Goal: Information Seeking & Learning: Learn about a topic

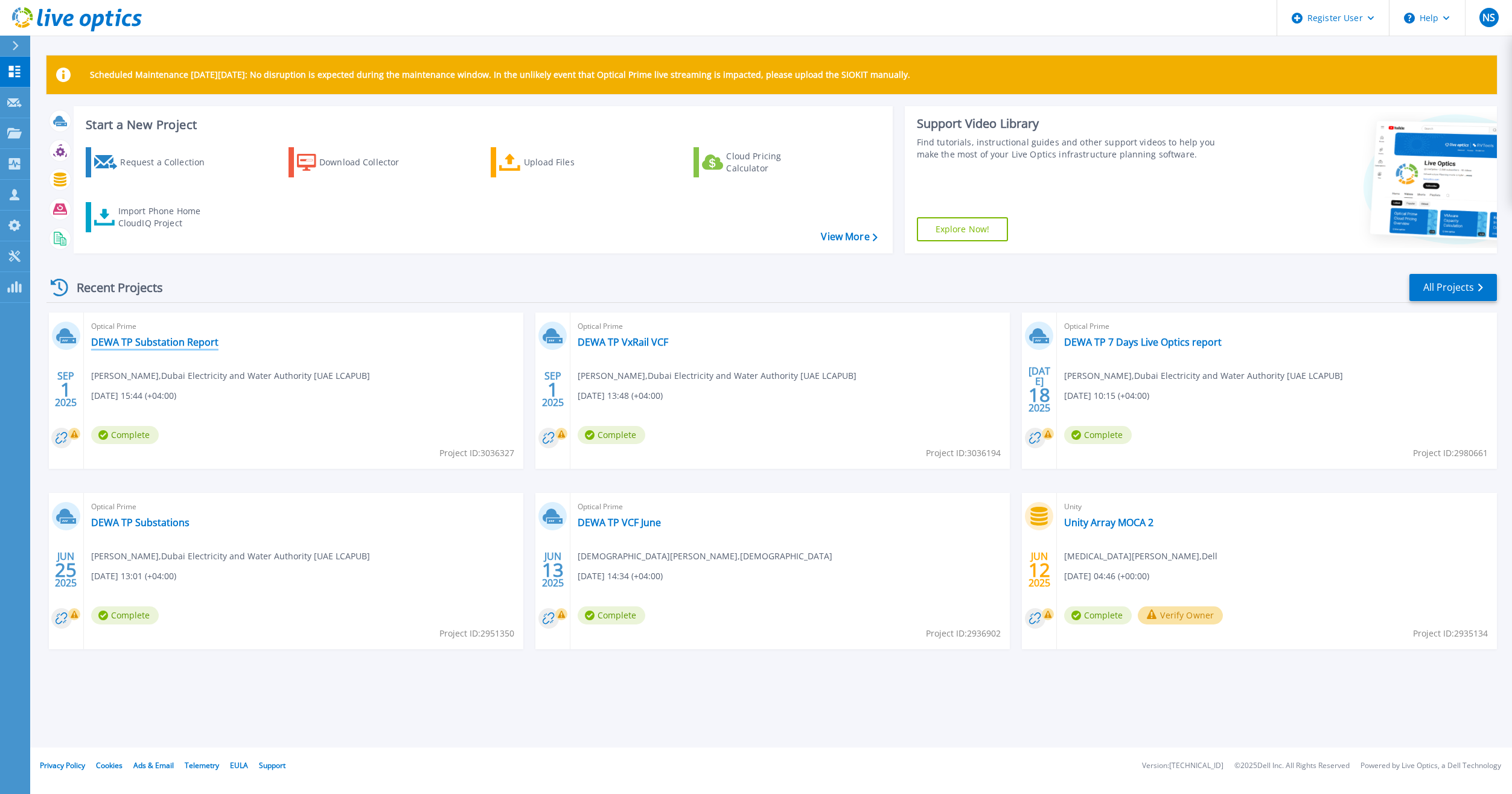
click at [155, 338] on link "DEWA TP Substation Report" at bounding box center [154, 342] width 127 height 12
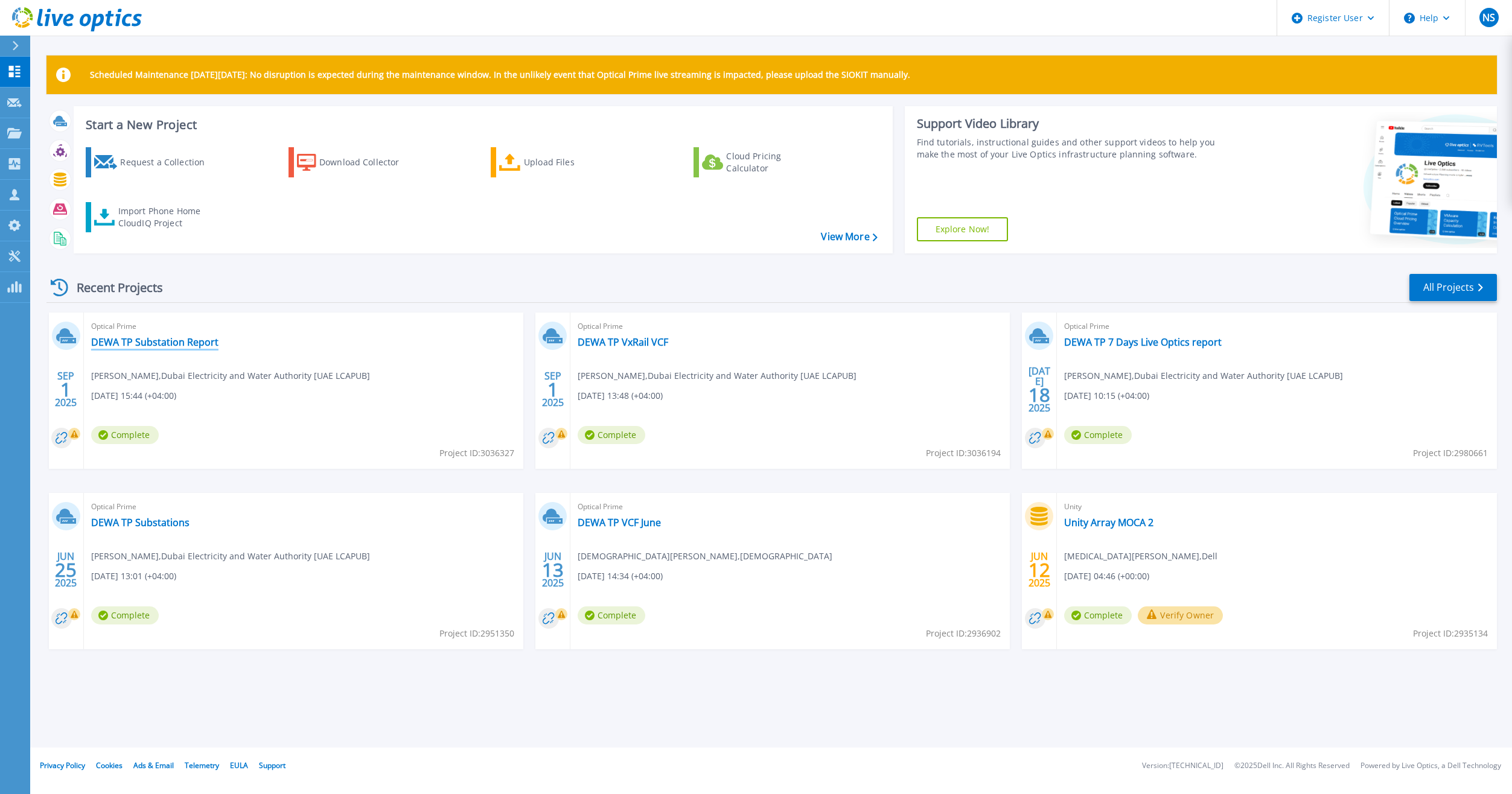
click at [167, 344] on link "DEWA TP Substation Report" at bounding box center [154, 342] width 127 height 12
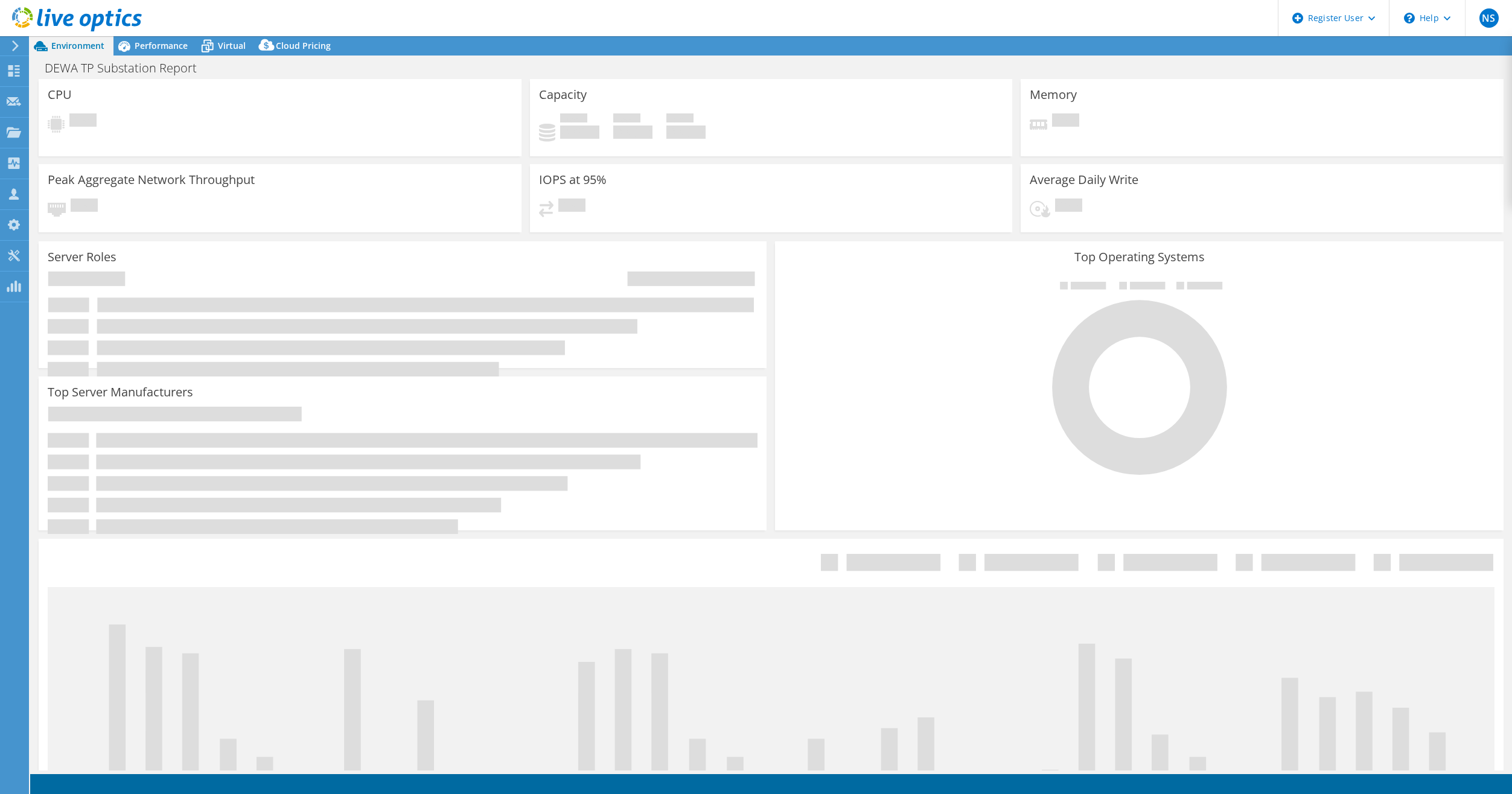
select select "USD"
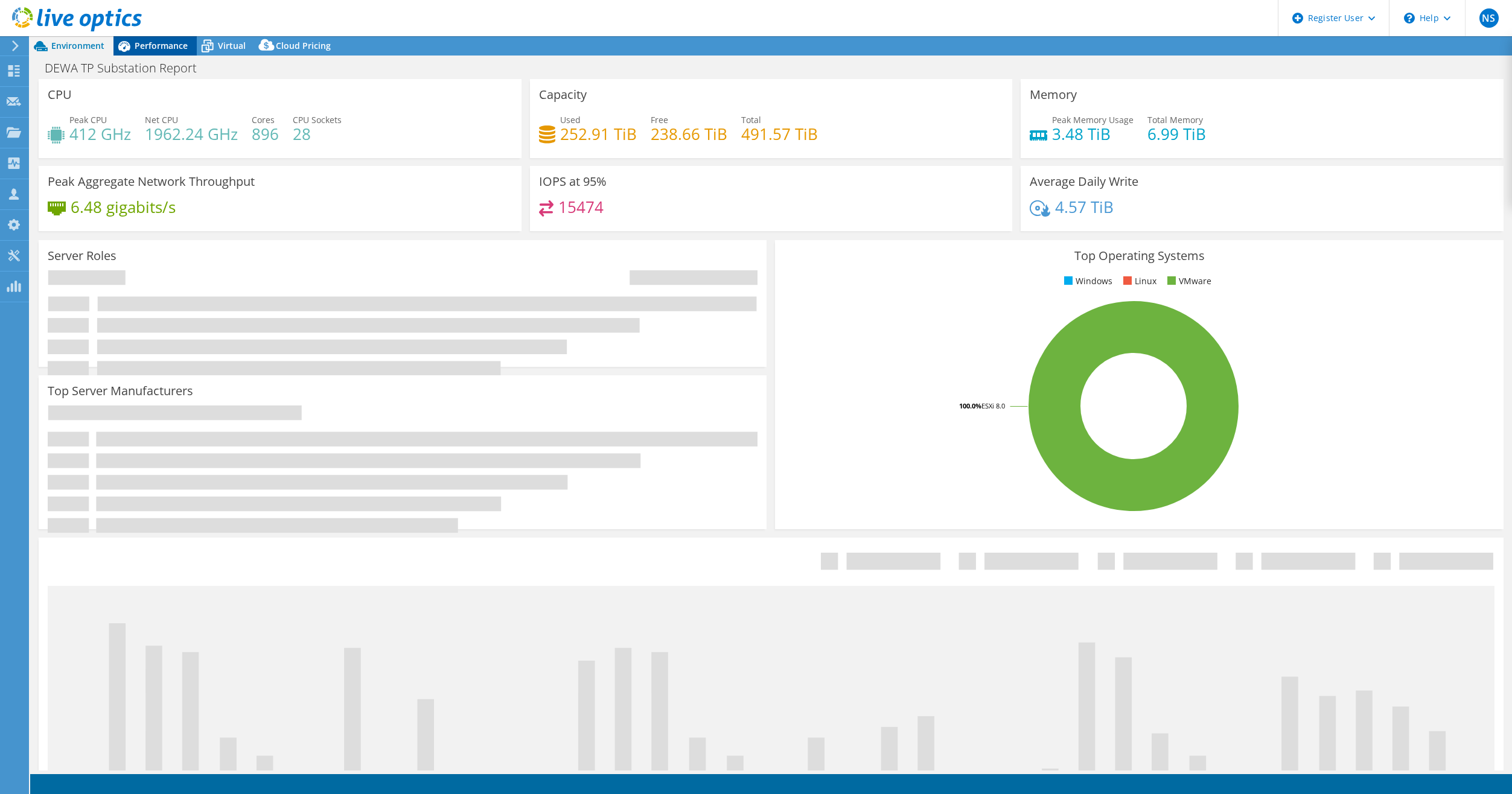
click at [144, 49] on span "Performance" at bounding box center [160, 46] width 53 height 12
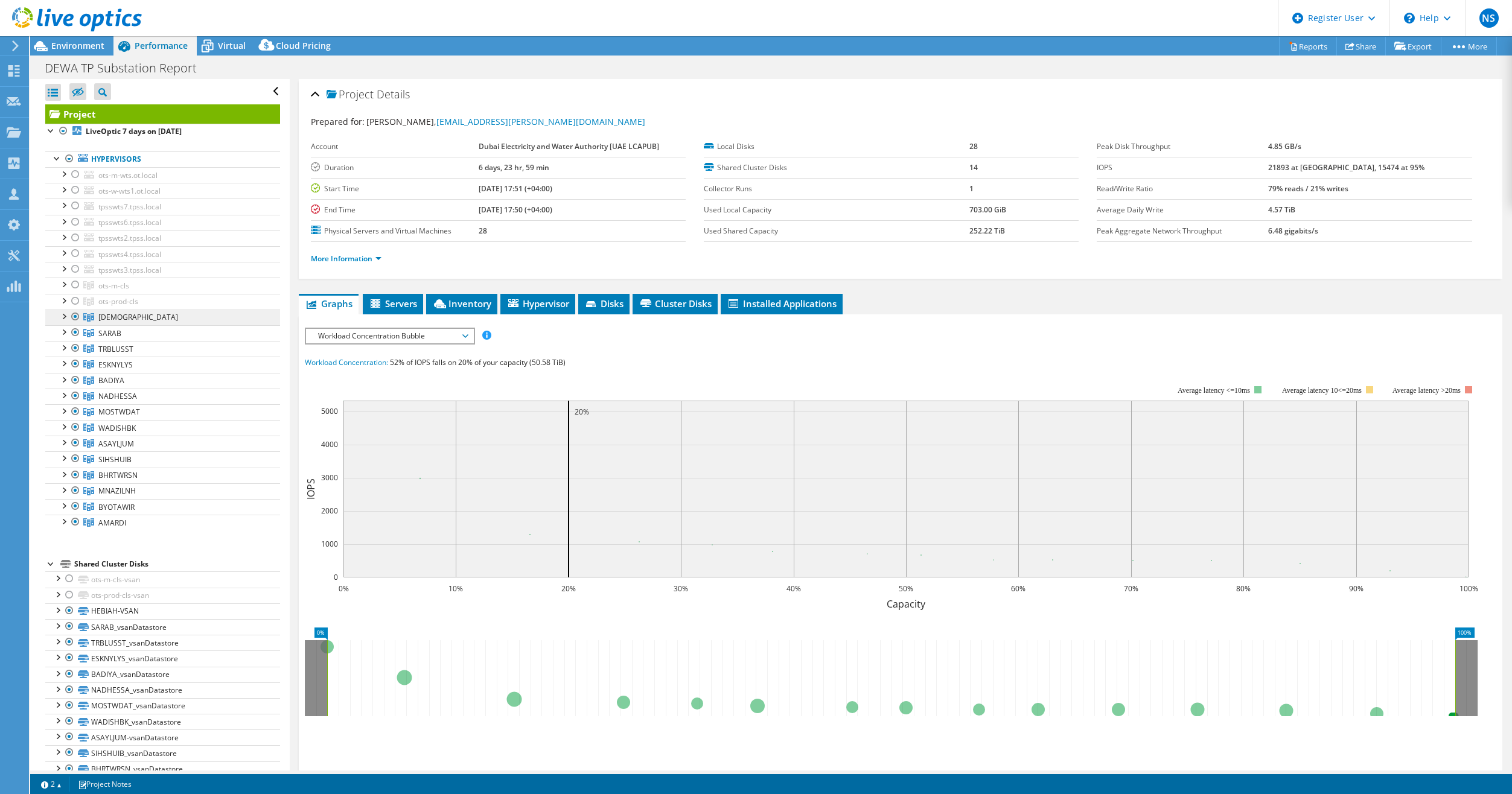
click at [169, 321] on link "[DEMOGRAPHIC_DATA]" at bounding box center [162, 318] width 235 height 16
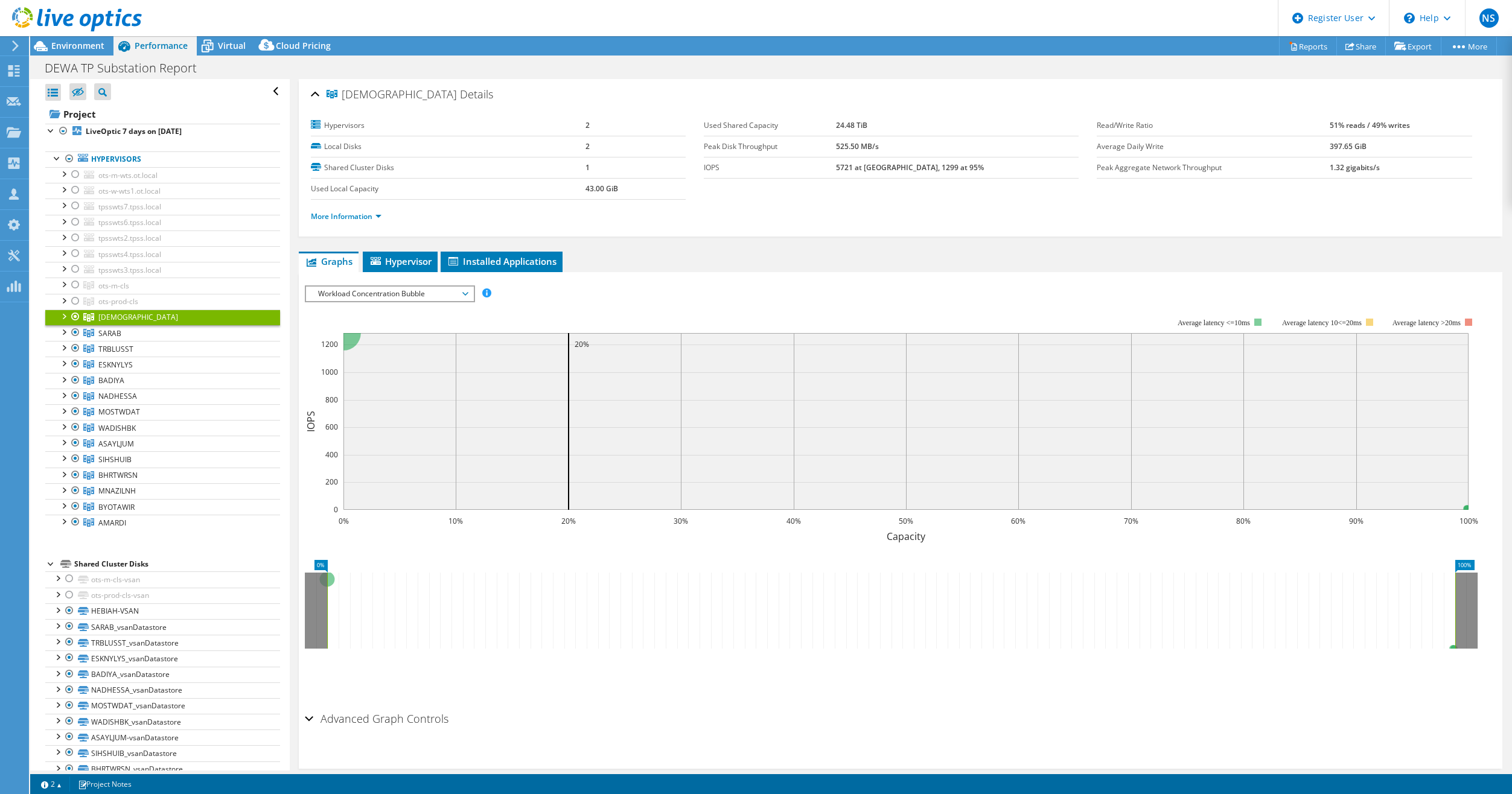
click at [437, 292] on span "Workload Concentration Bubble" at bounding box center [389, 294] width 155 height 15
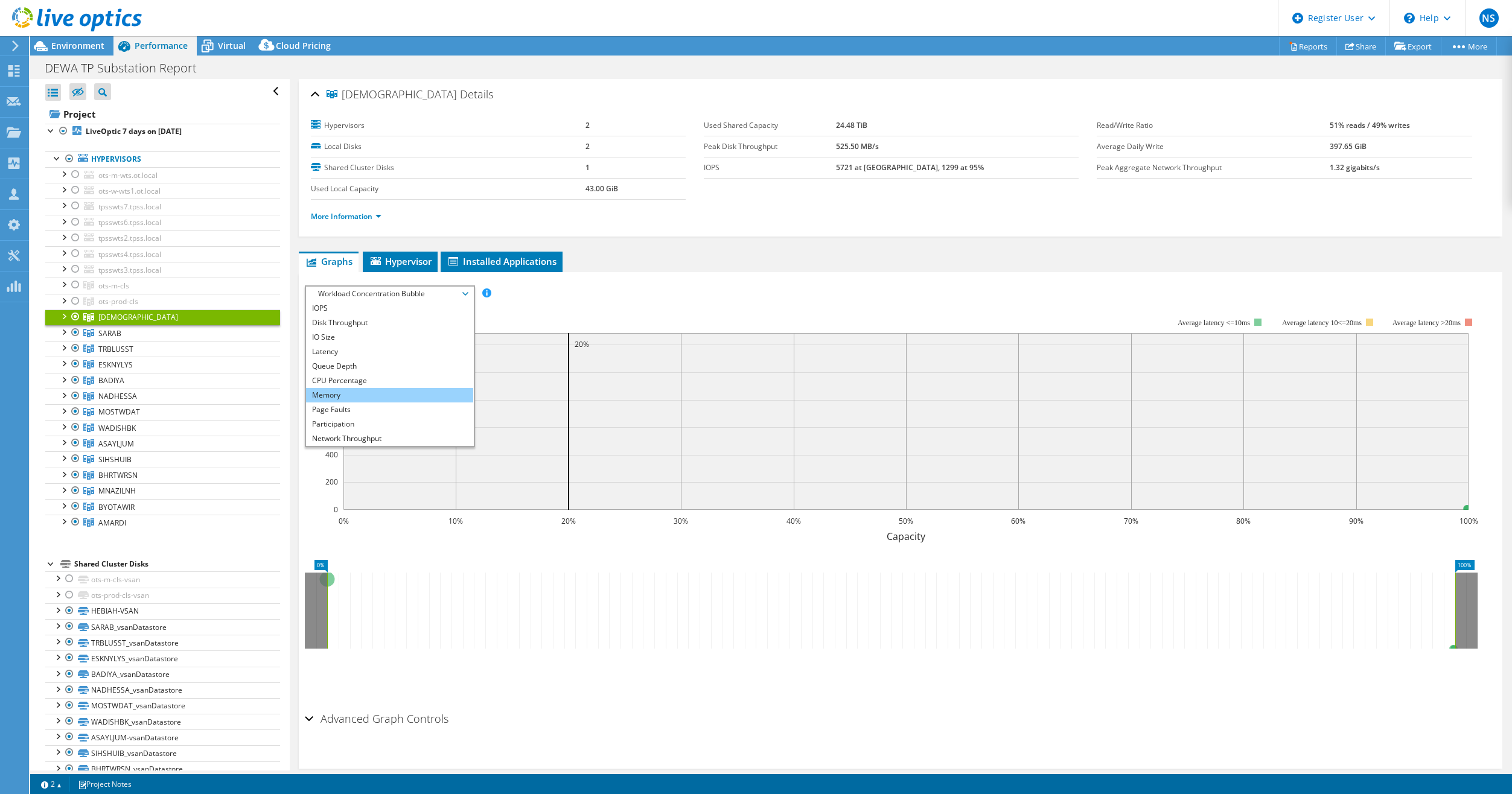
click at [395, 398] on li "Memory" at bounding box center [389, 396] width 167 height 15
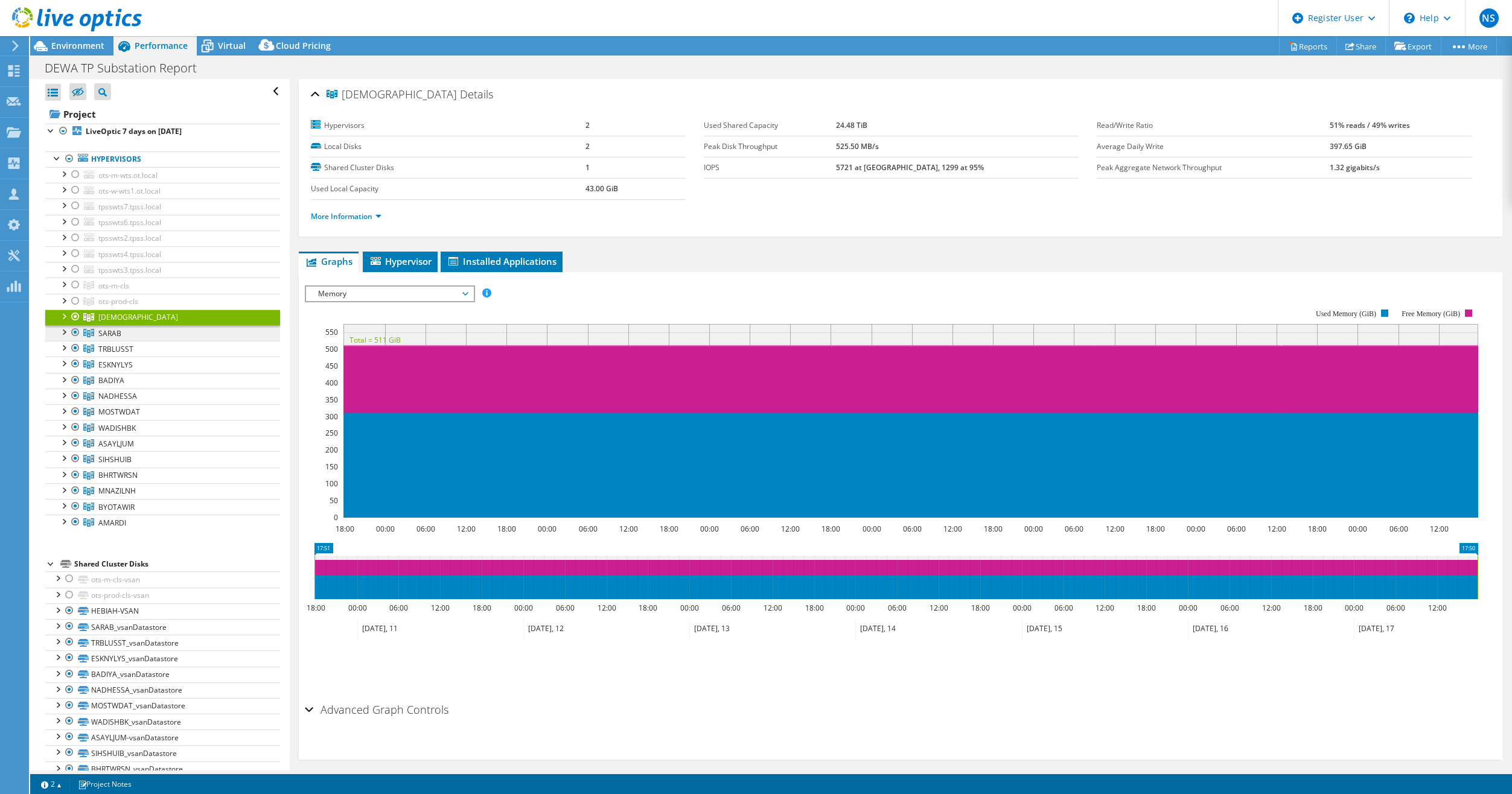
click at [193, 336] on link "SARAB" at bounding box center [162, 334] width 235 height 16
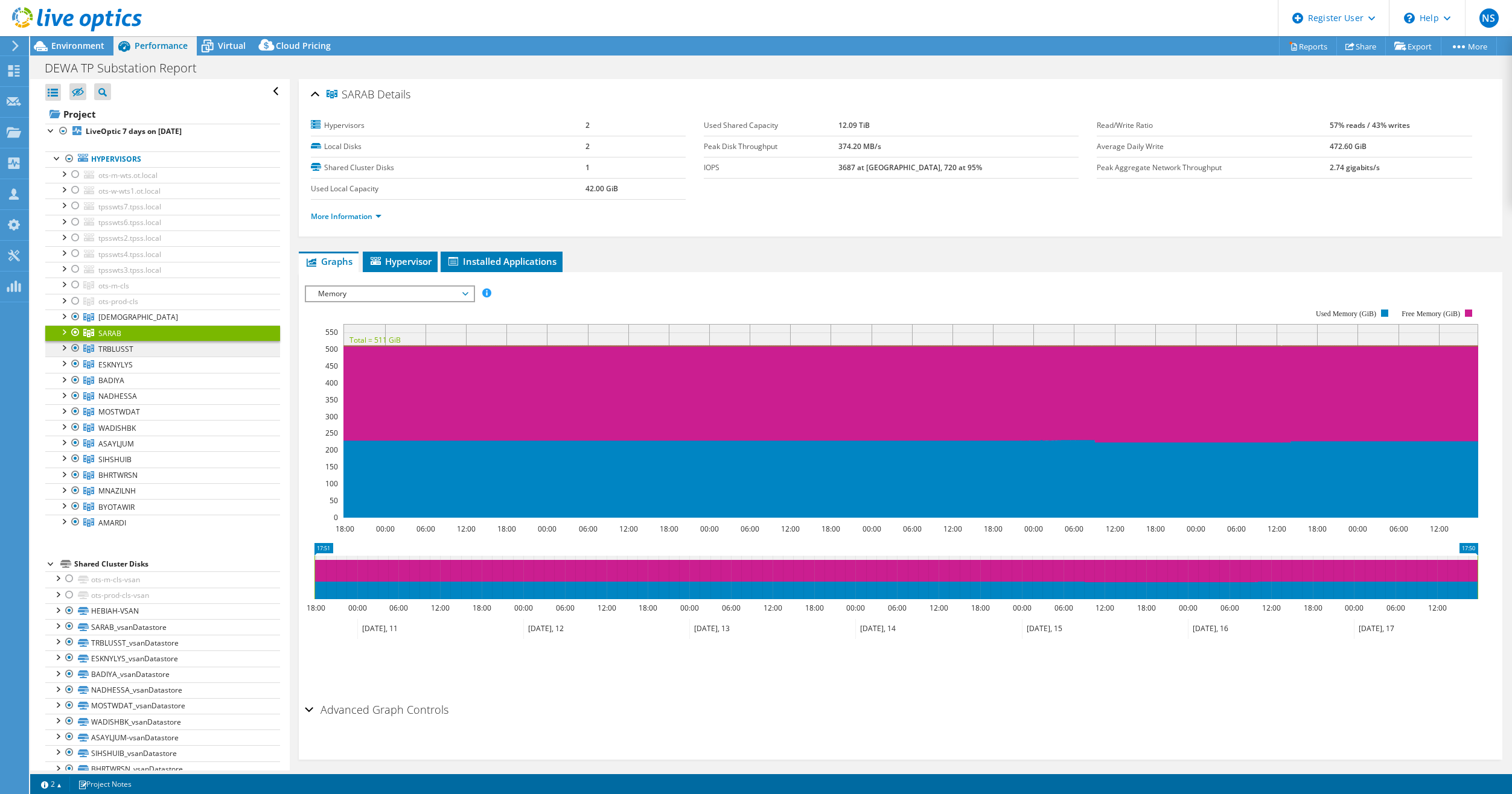
click at [196, 349] on link "TRBLUSST" at bounding box center [162, 349] width 235 height 16
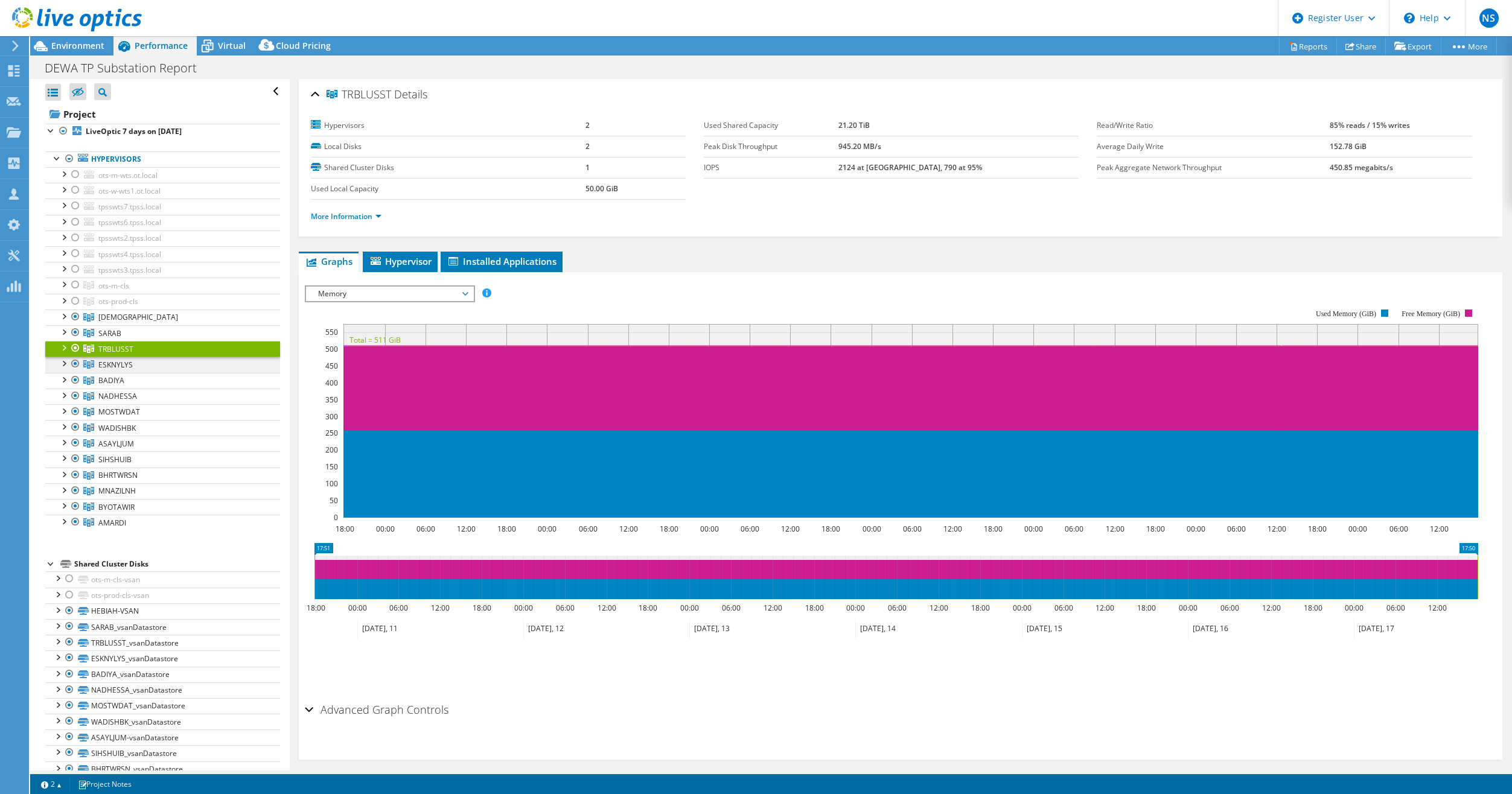
click at [201, 362] on link "ESKNYLYS" at bounding box center [162, 365] width 235 height 16
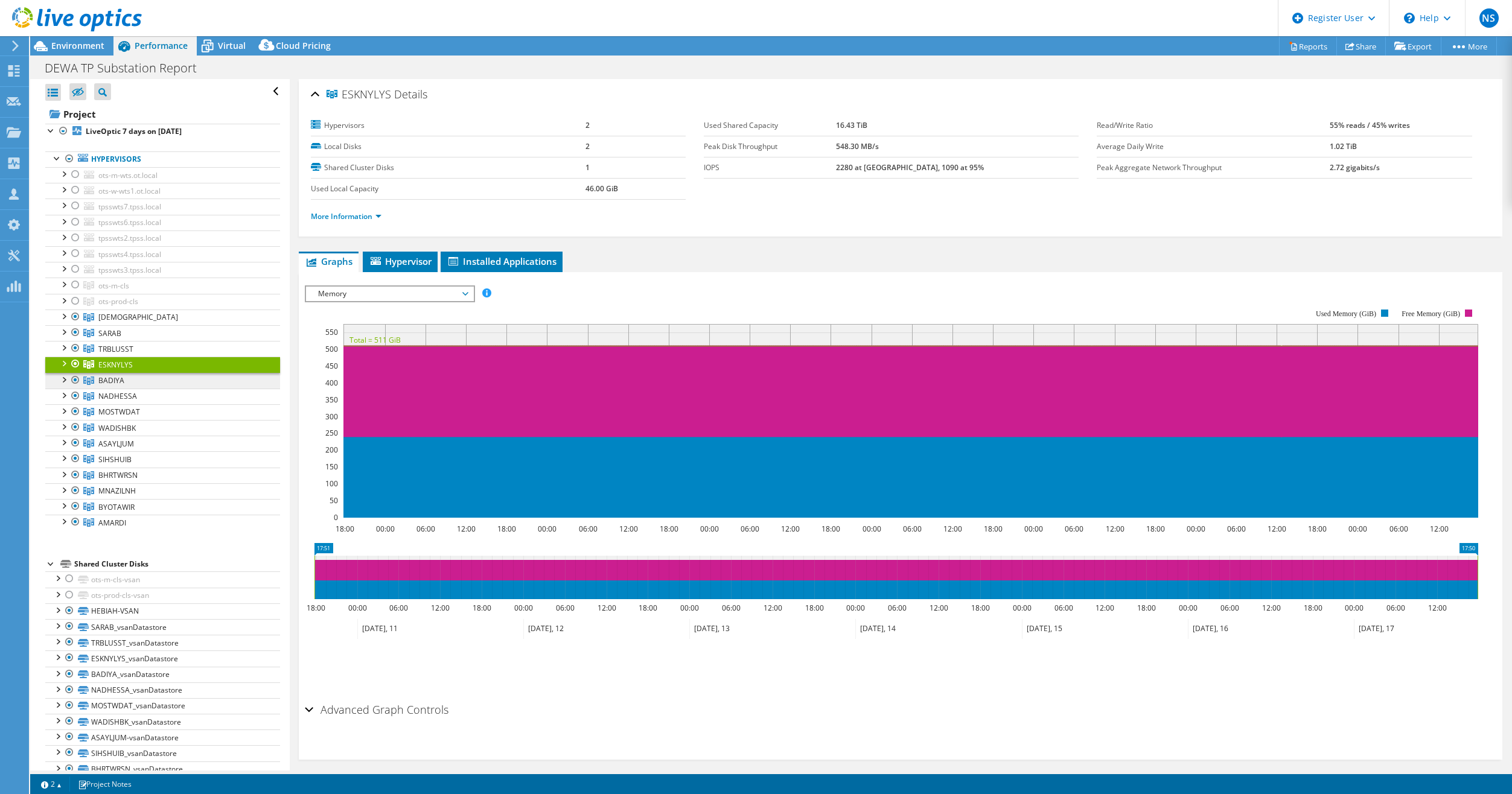
click at [198, 381] on link "BADIYA" at bounding box center [162, 381] width 235 height 16
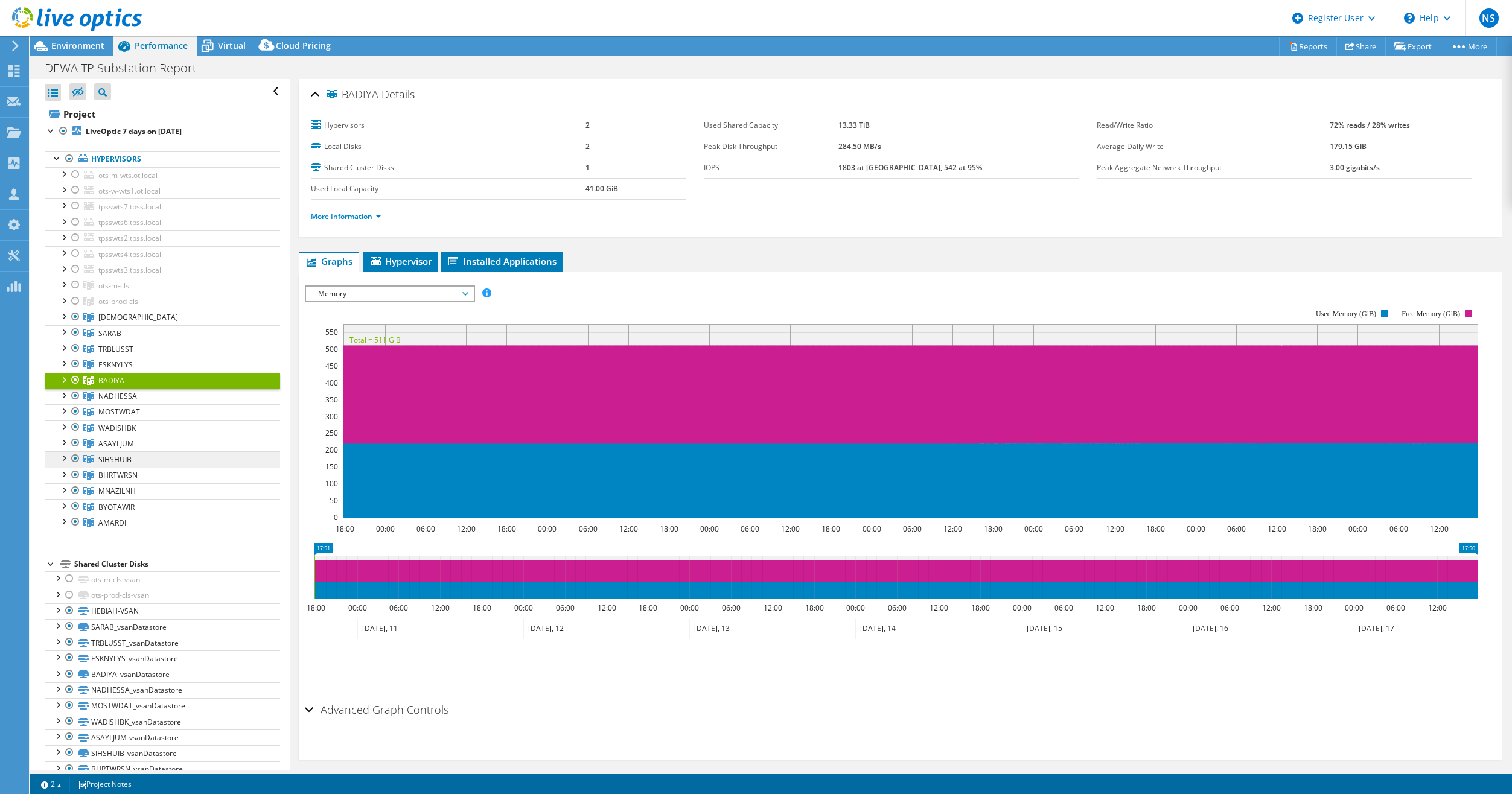
click at [189, 453] on link "SIHSHUIB" at bounding box center [162, 459] width 235 height 16
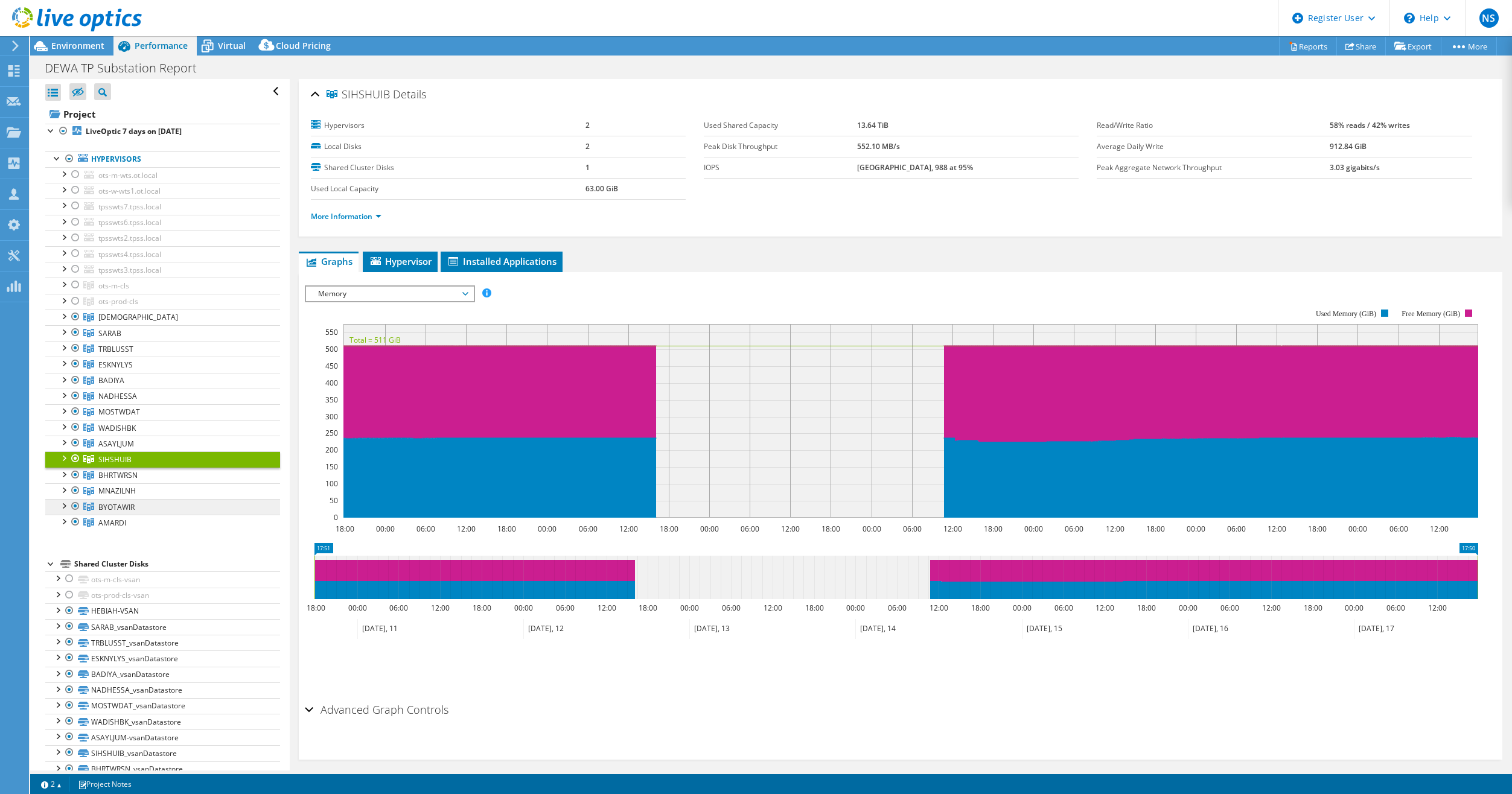
click at [175, 505] on link "BYOTAWIR" at bounding box center [162, 507] width 235 height 16
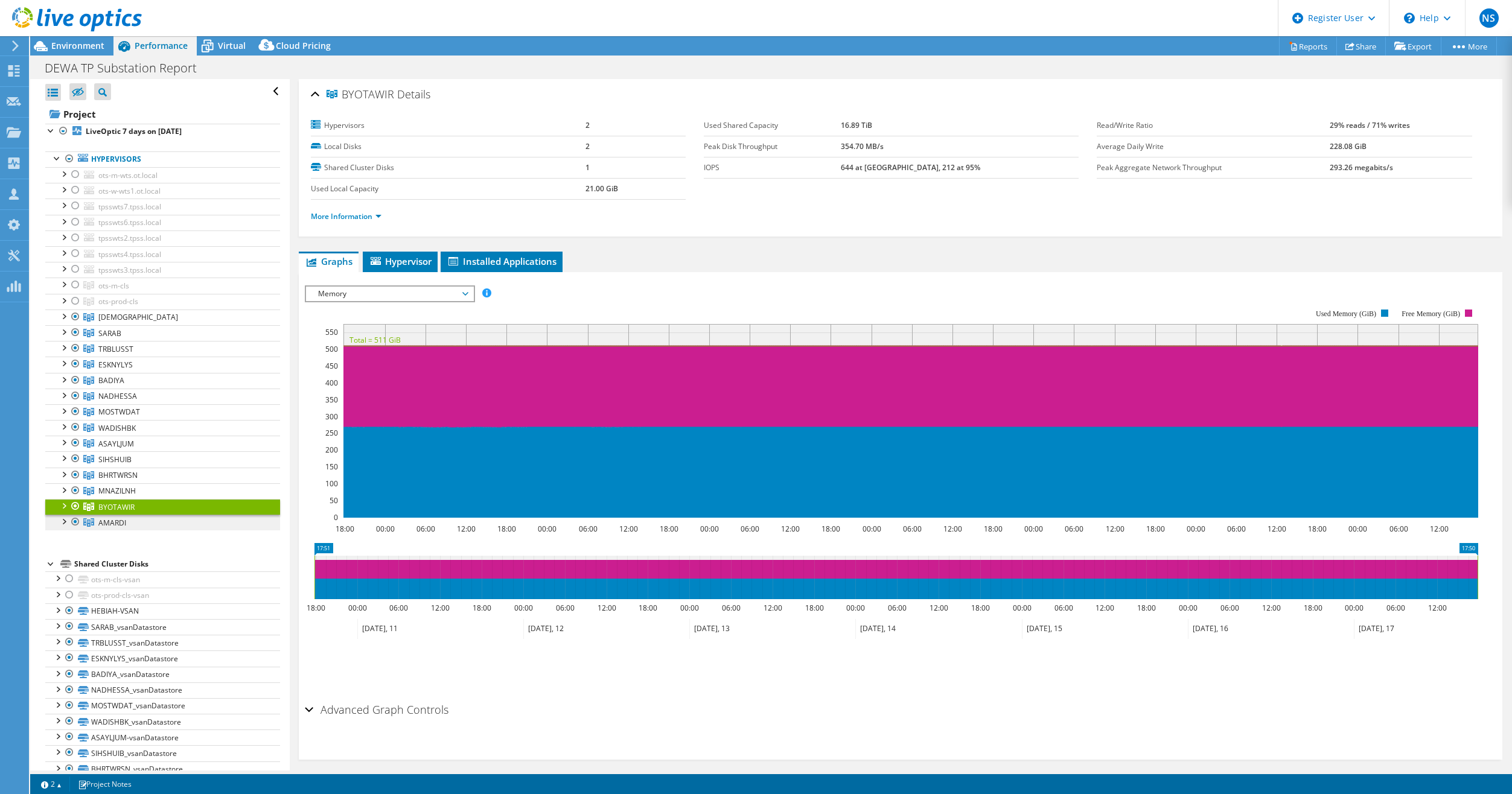
click at [177, 529] on link "AMARDI" at bounding box center [162, 523] width 235 height 16
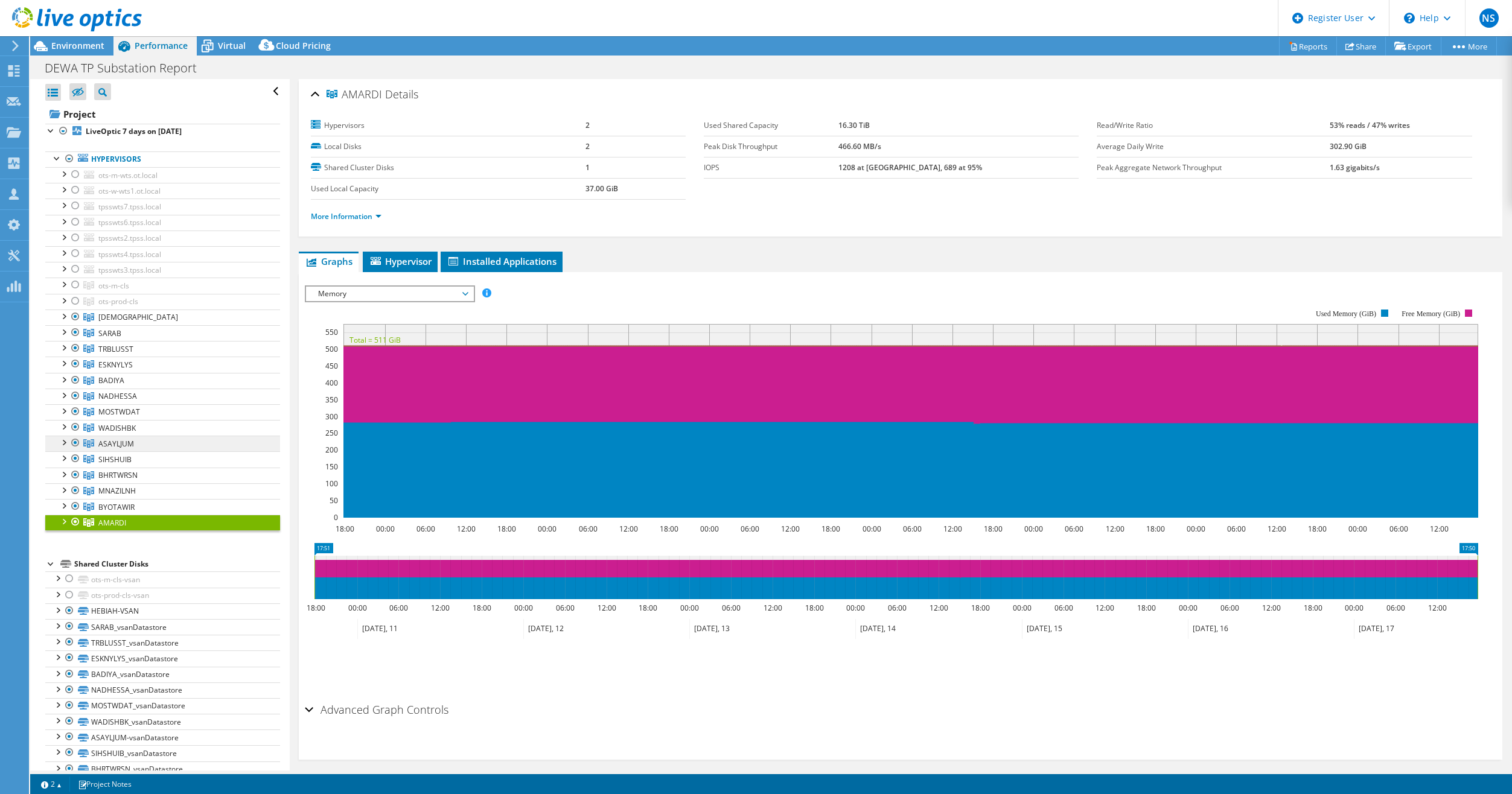
click at [171, 448] on link "ASAYLJUM" at bounding box center [162, 443] width 235 height 16
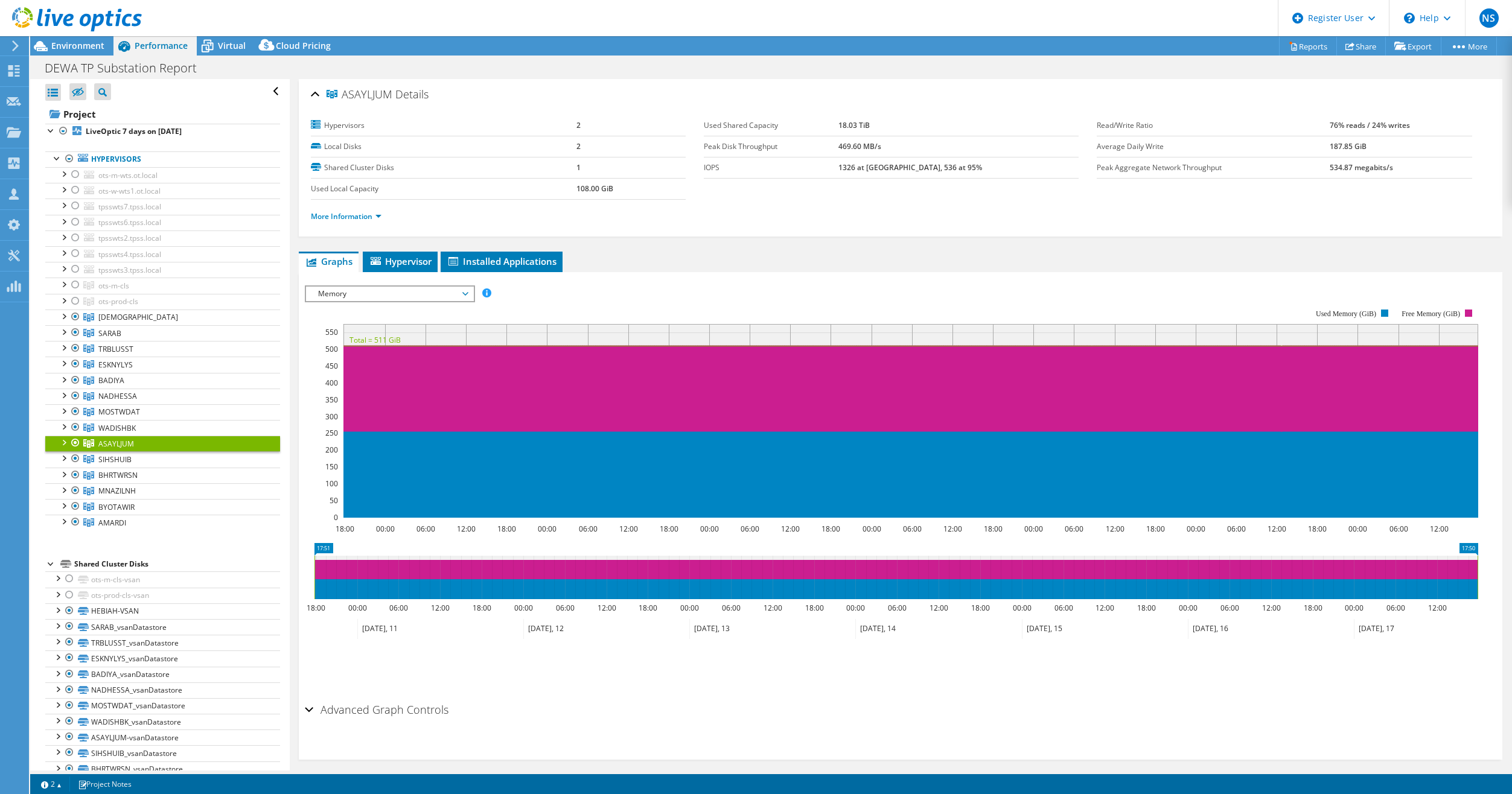
click at [386, 293] on span "Memory" at bounding box center [389, 294] width 155 height 15
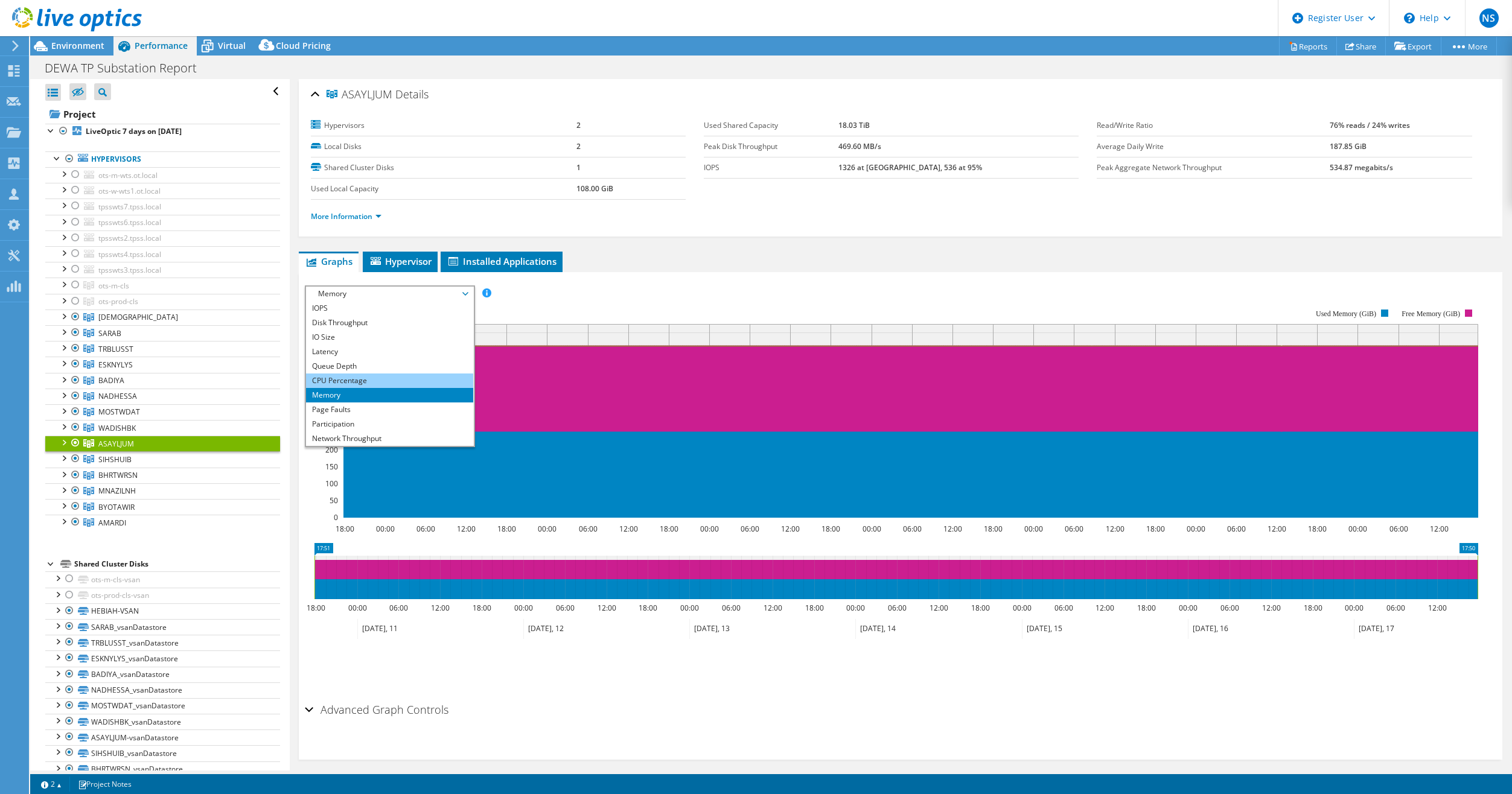
click at [380, 381] on li "CPU Percentage" at bounding box center [389, 381] width 167 height 15
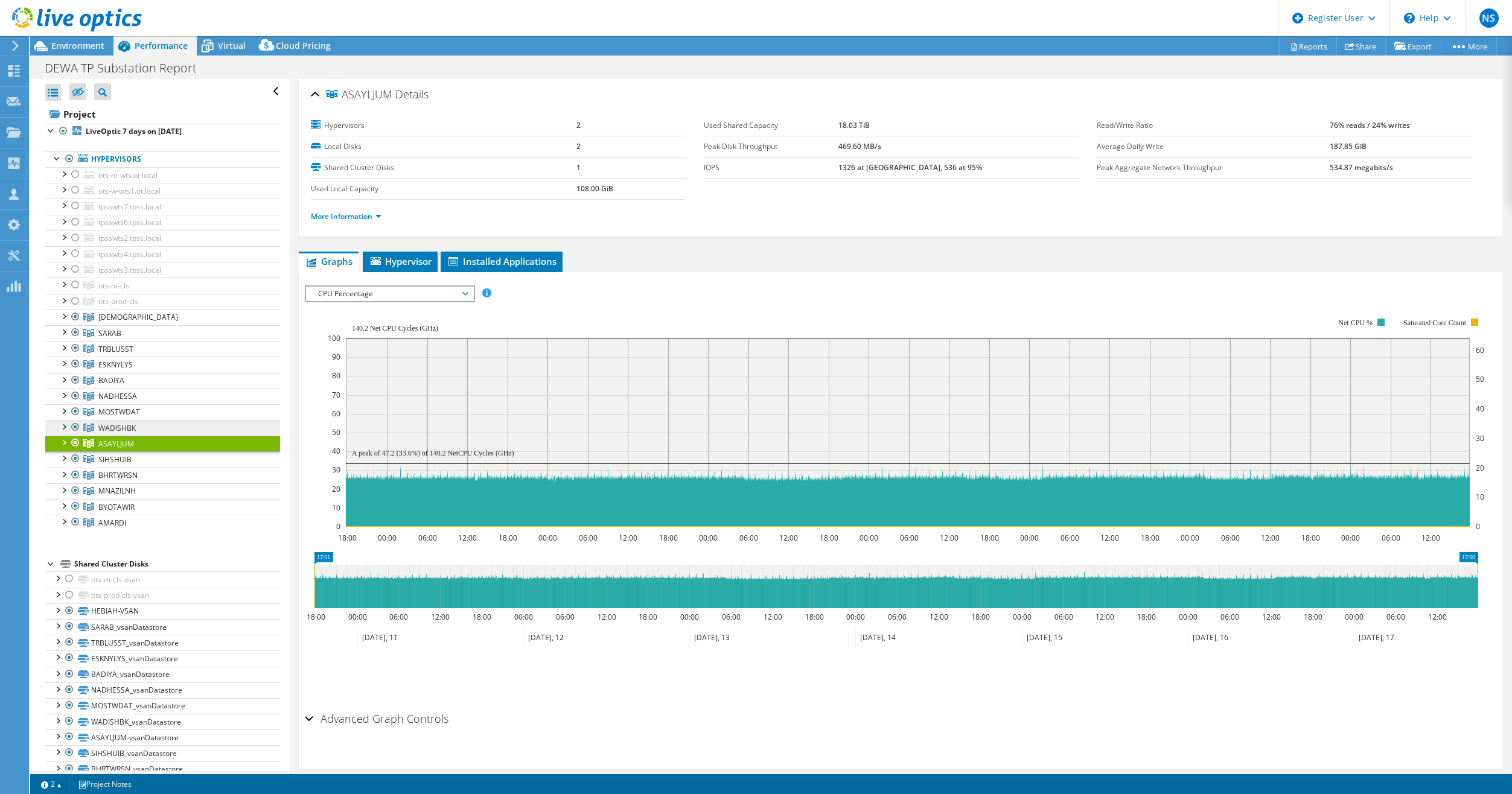
click at [210, 431] on link "WADISHBK" at bounding box center [162, 428] width 235 height 16
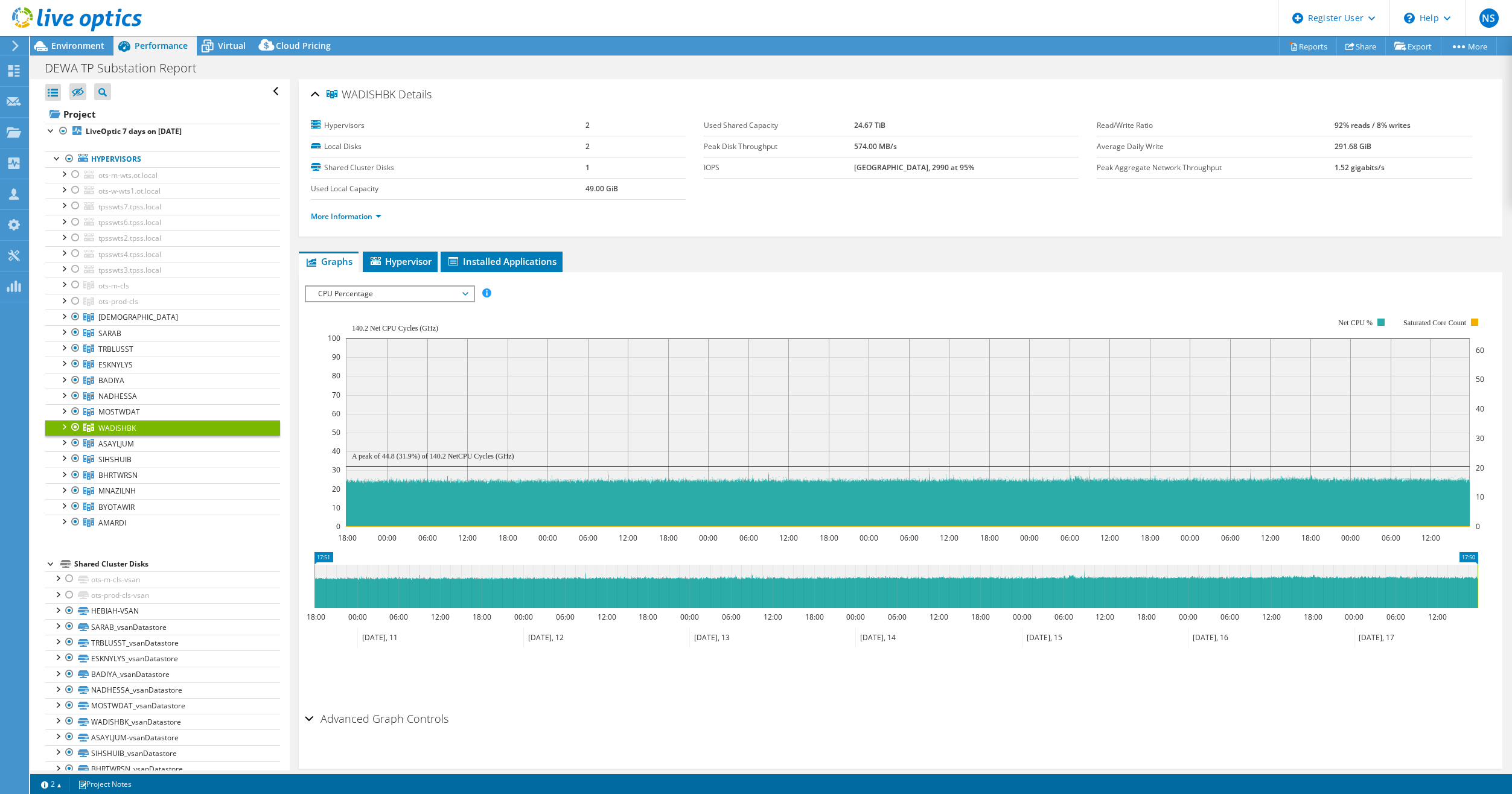
click at [209, 420] on link "WADISHBK" at bounding box center [162, 428] width 235 height 16
click at [212, 409] on link "MOSTWDAT" at bounding box center [162, 412] width 235 height 16
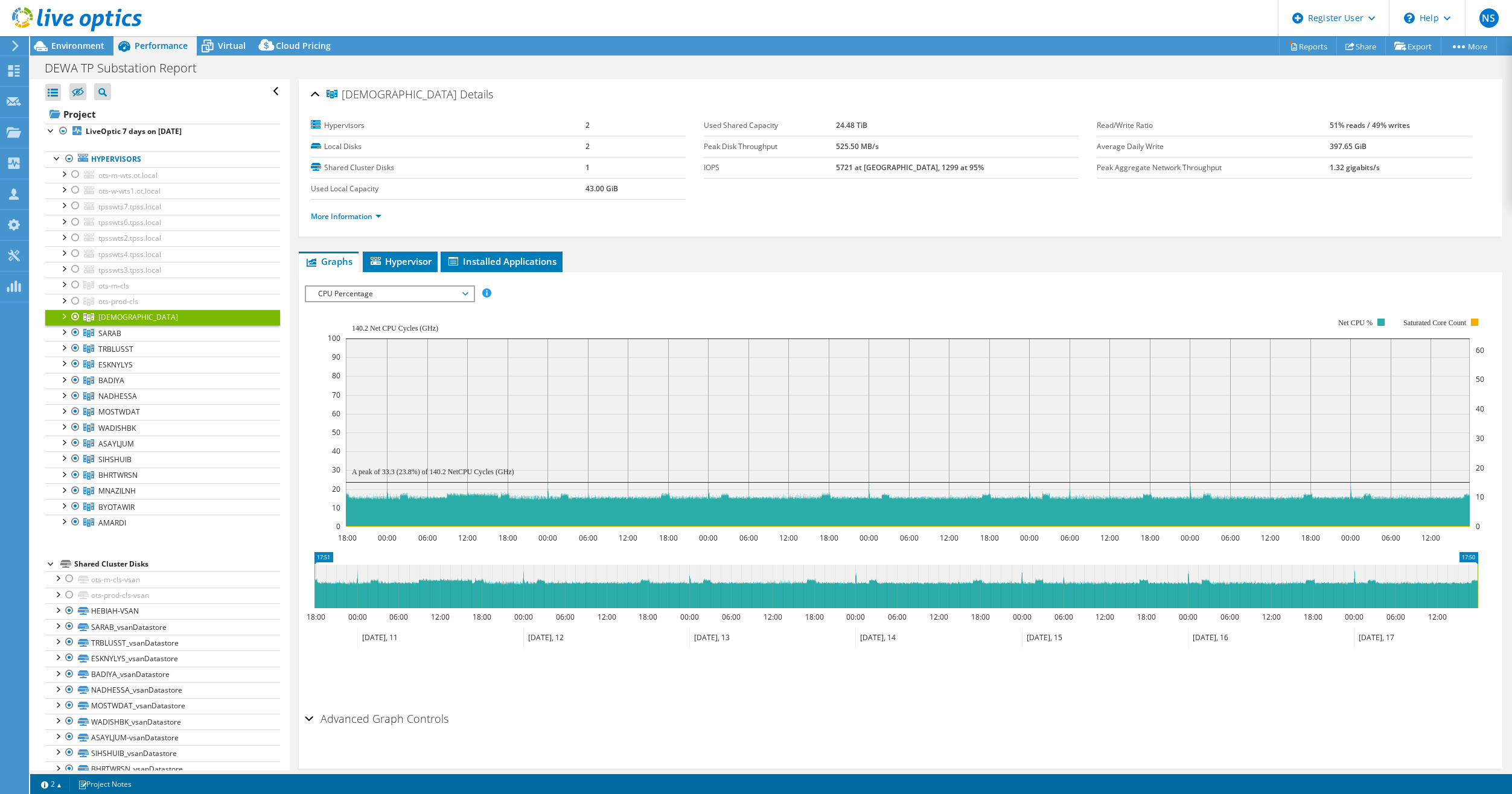
select select "USD"
click at [161, 435] on link "ASAYLJUM" at bounding box center [162, 443] width 235 height 16
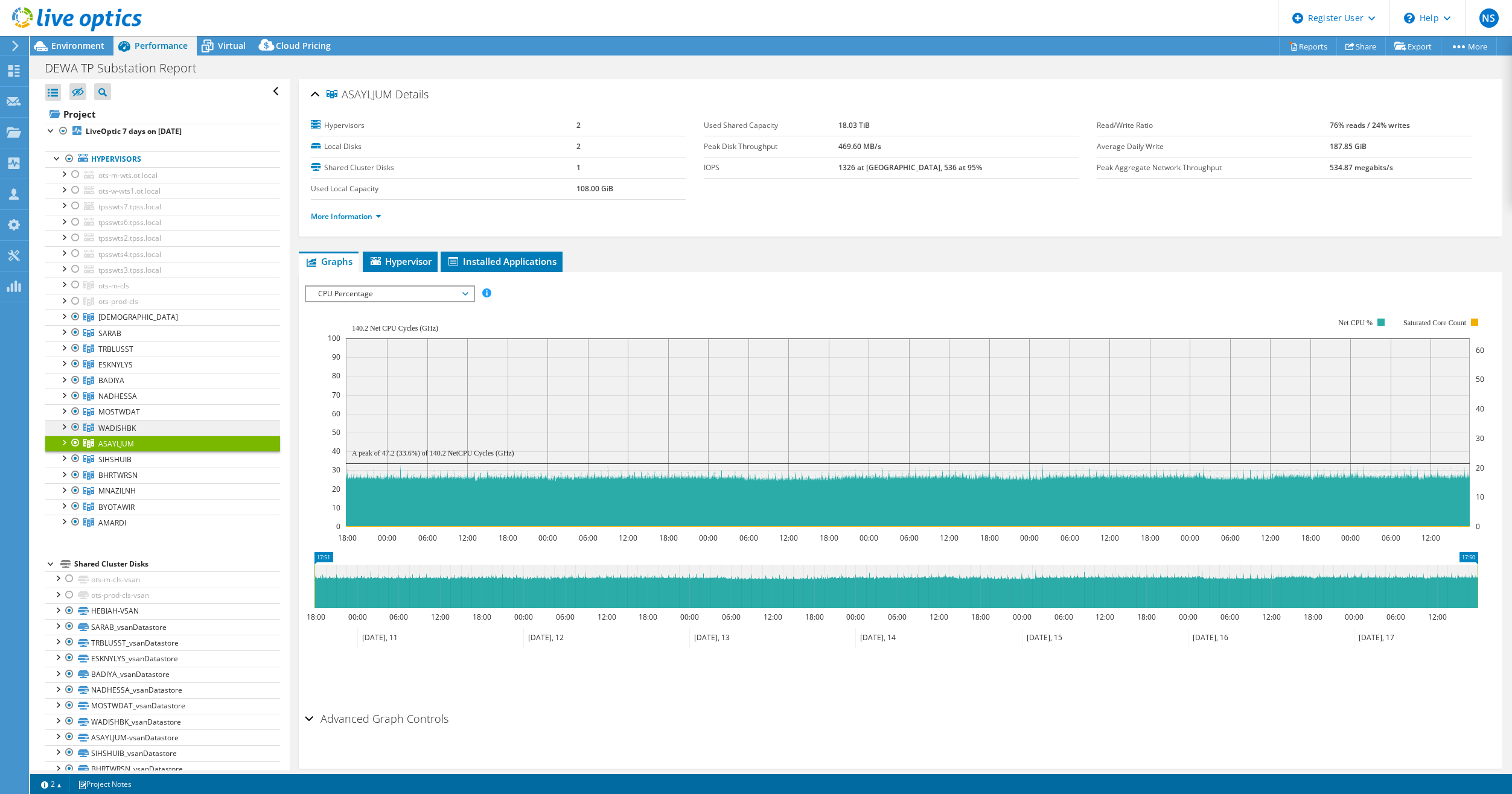
click at [111, 423] on span "WADISHBK" at bounding box center [118, 428] width 38 height 10
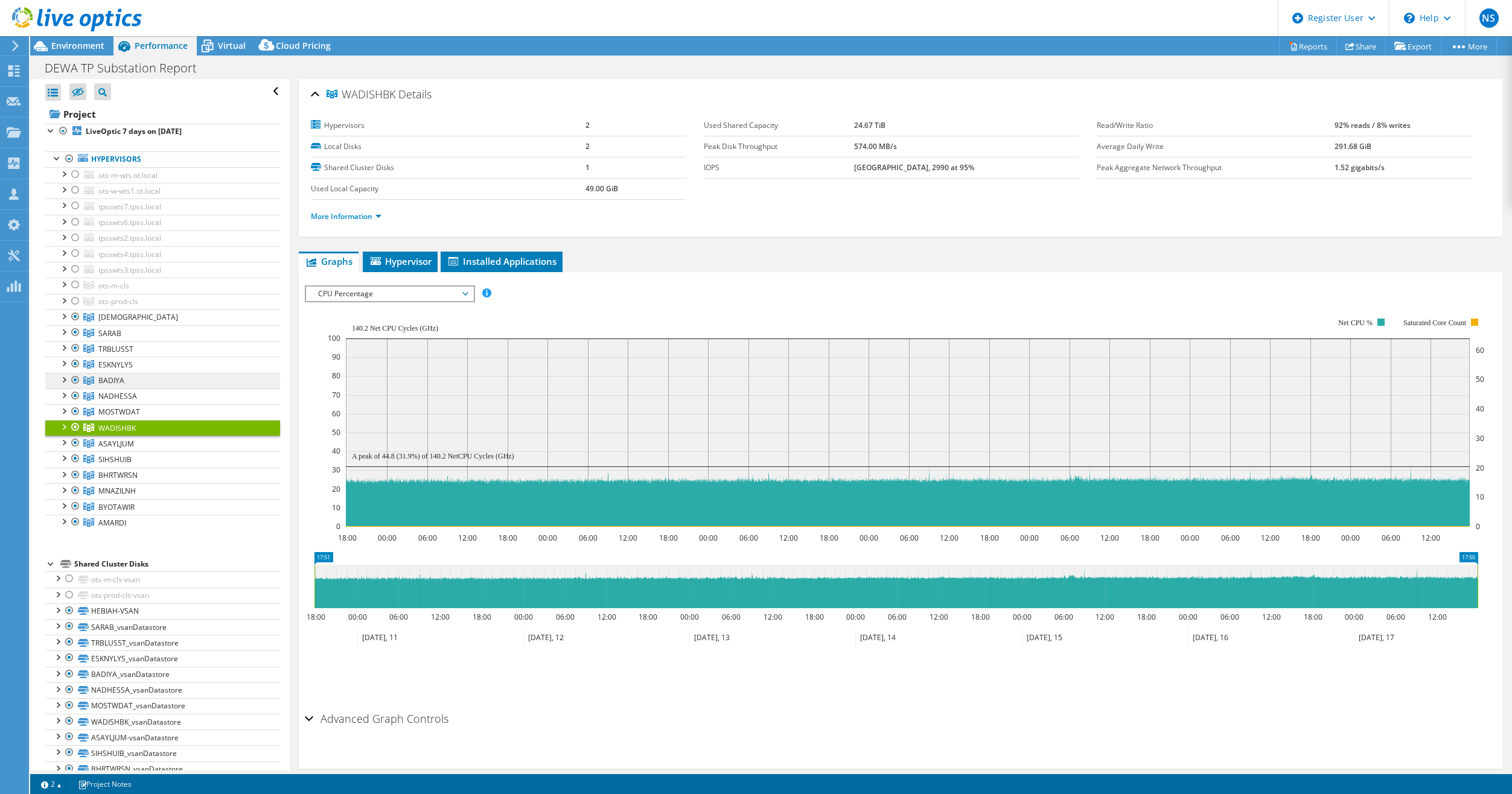
click at [111, 378] on span "BADIYA" at bounding box center [112, 381] width 26 height 10
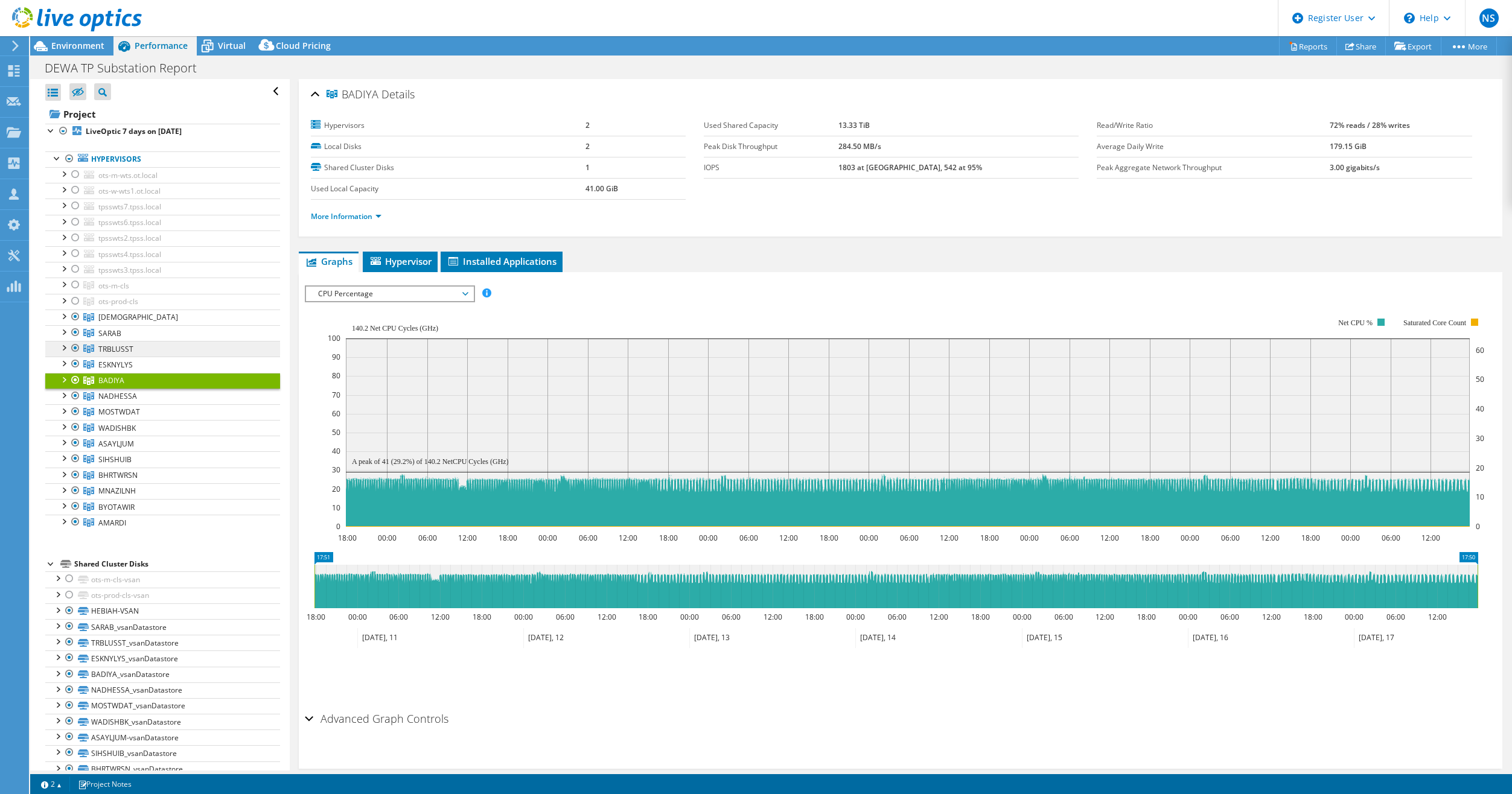
click at [126, 344] on span "TRBLUSST" at bounding box center [116, 349] width 35 height 10
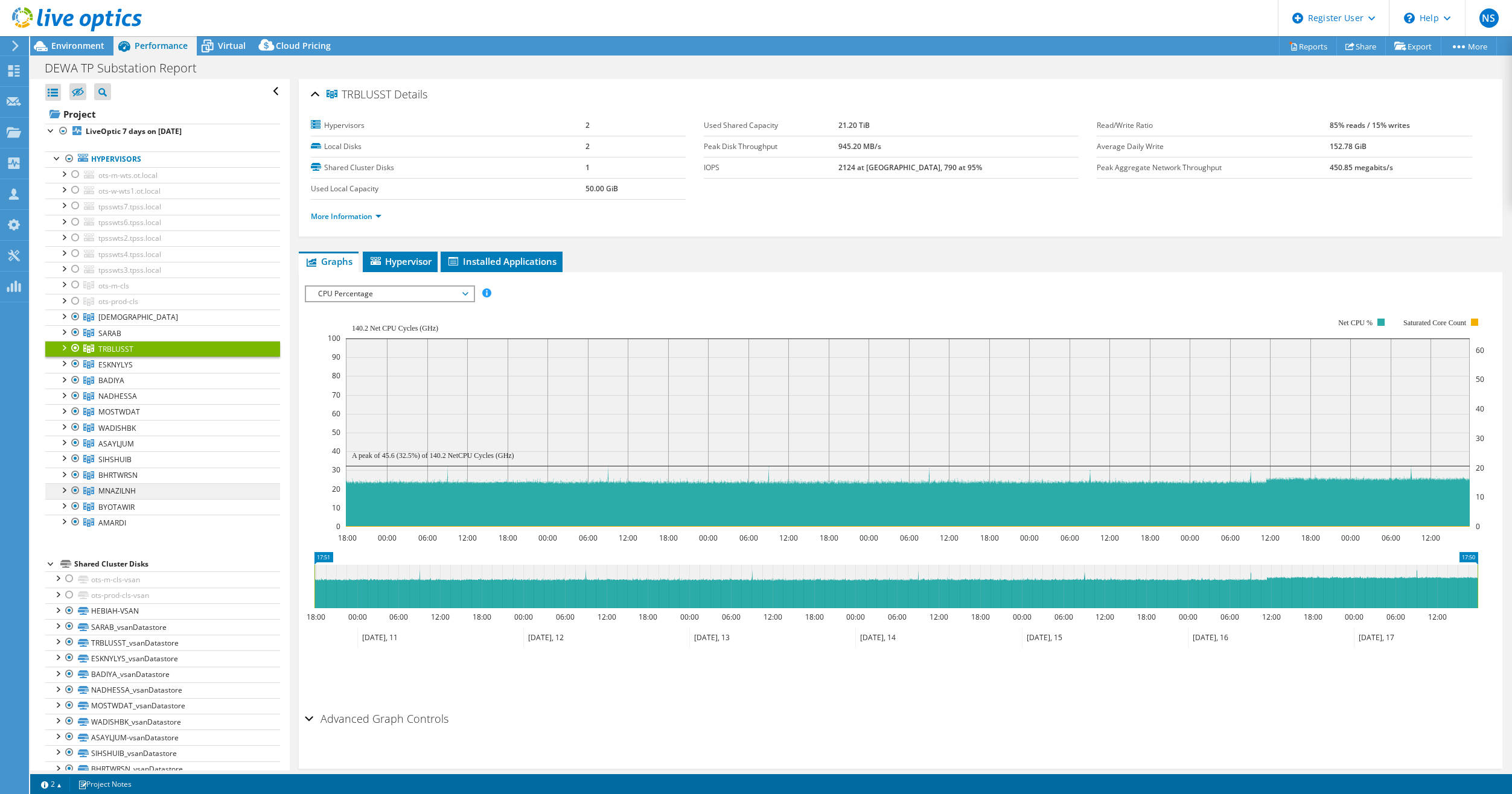
click at [146, 489] on link "MNAZILNH" at bounding box center [162, 491] width 235 height 16
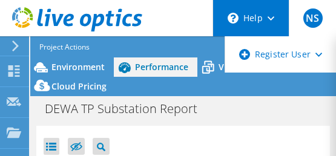
click at [336, 47] on html "NS Dell User Nikita Stepanov Nikita.Stepanov@dell.com Dell My Profile Log Out \…" at bounding box center [168, 78] width 336 height 156
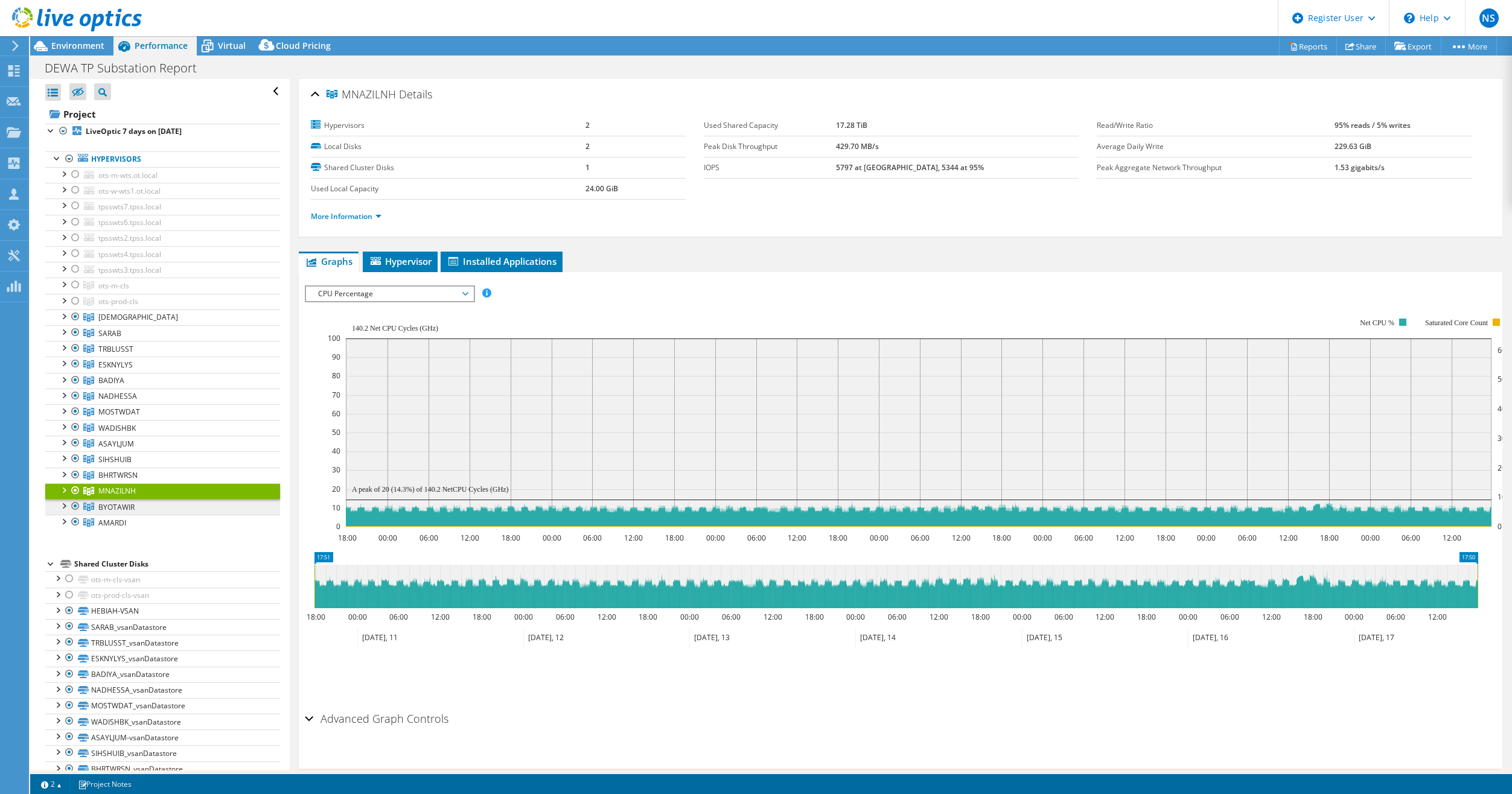
click at [173, 504] on link "BYOTAWIR" at bounding box center [162, 507] width 235 height 16
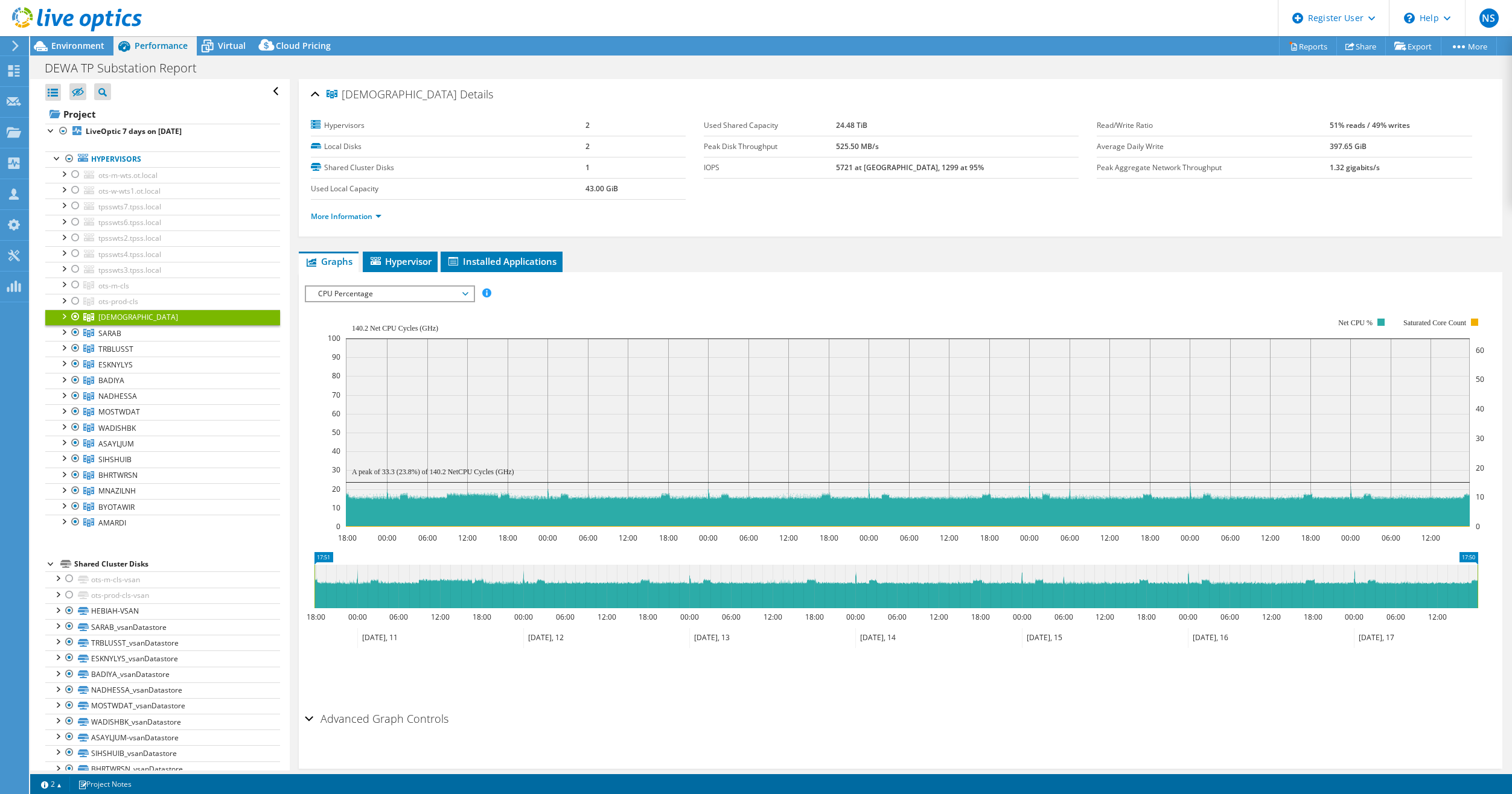
select select "USD"
click at [182, 445] on link "ASAYLJUM" at bounding box center [162, 443] width 235 height 16
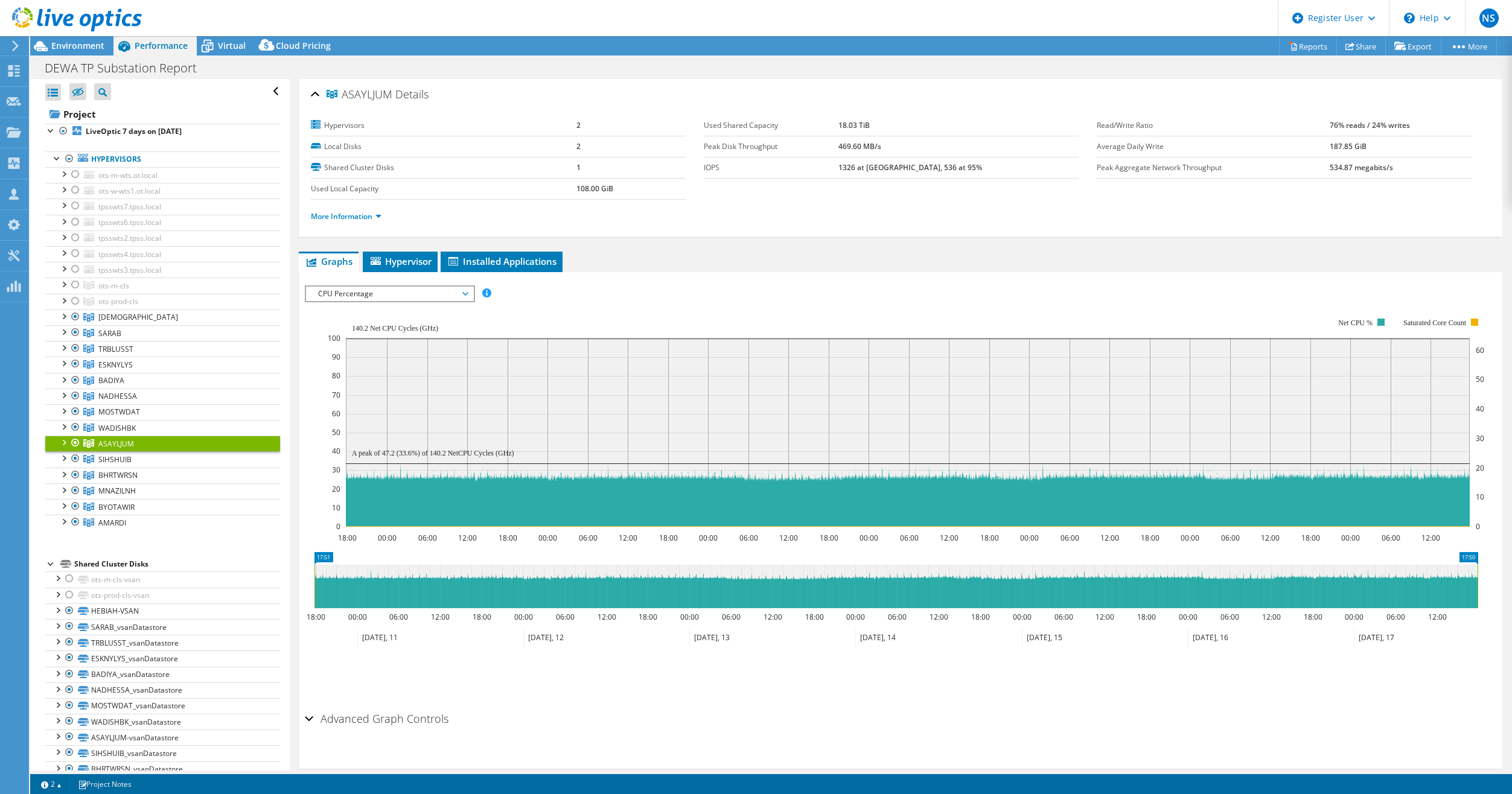
click at [430, 293] on span "CPU Percentage" at bounding box center [389, 294] width 155 height 15
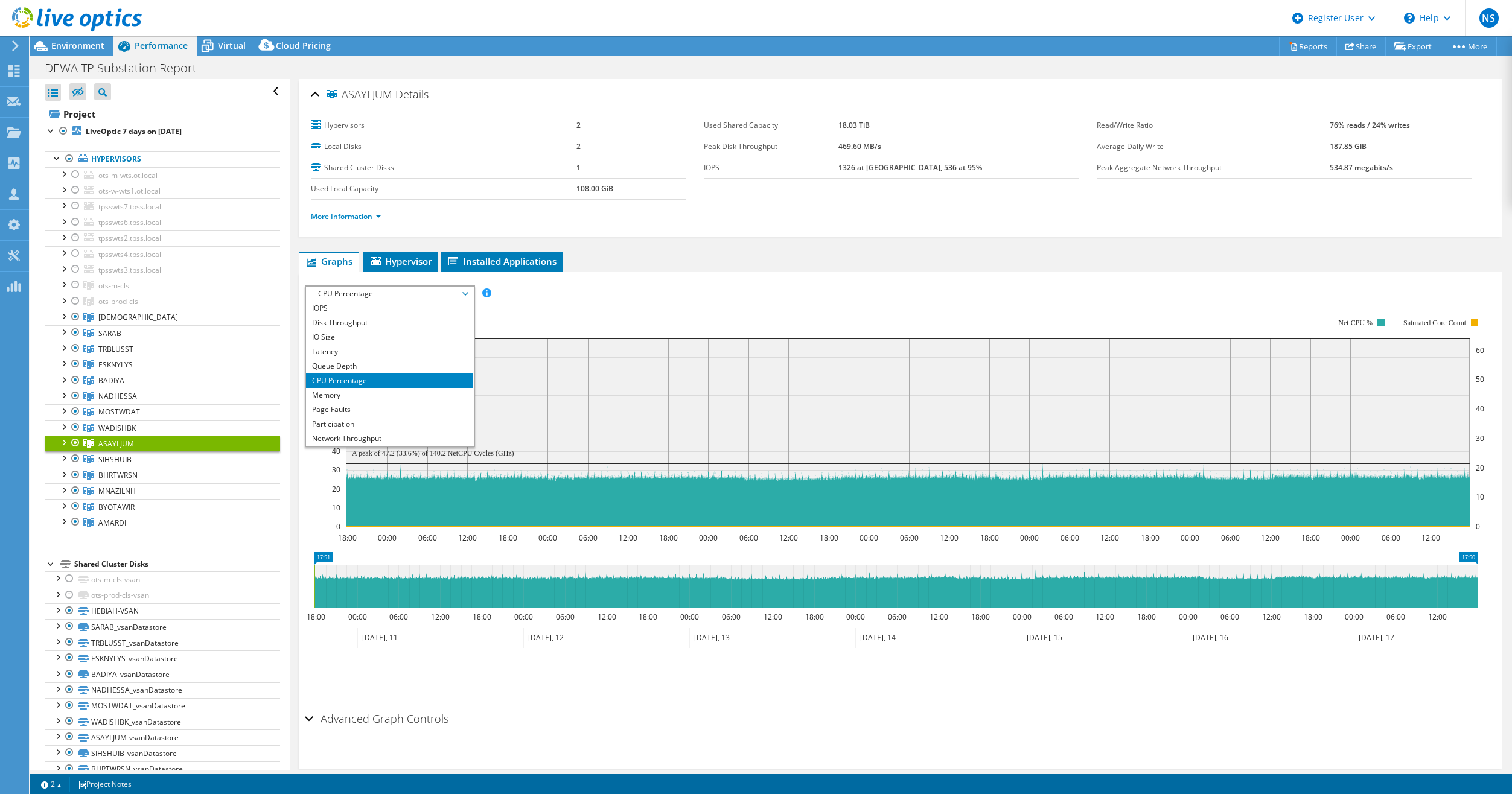
click at [654, 307] on rect at bounding box center [905, 422] width 1156 height 241
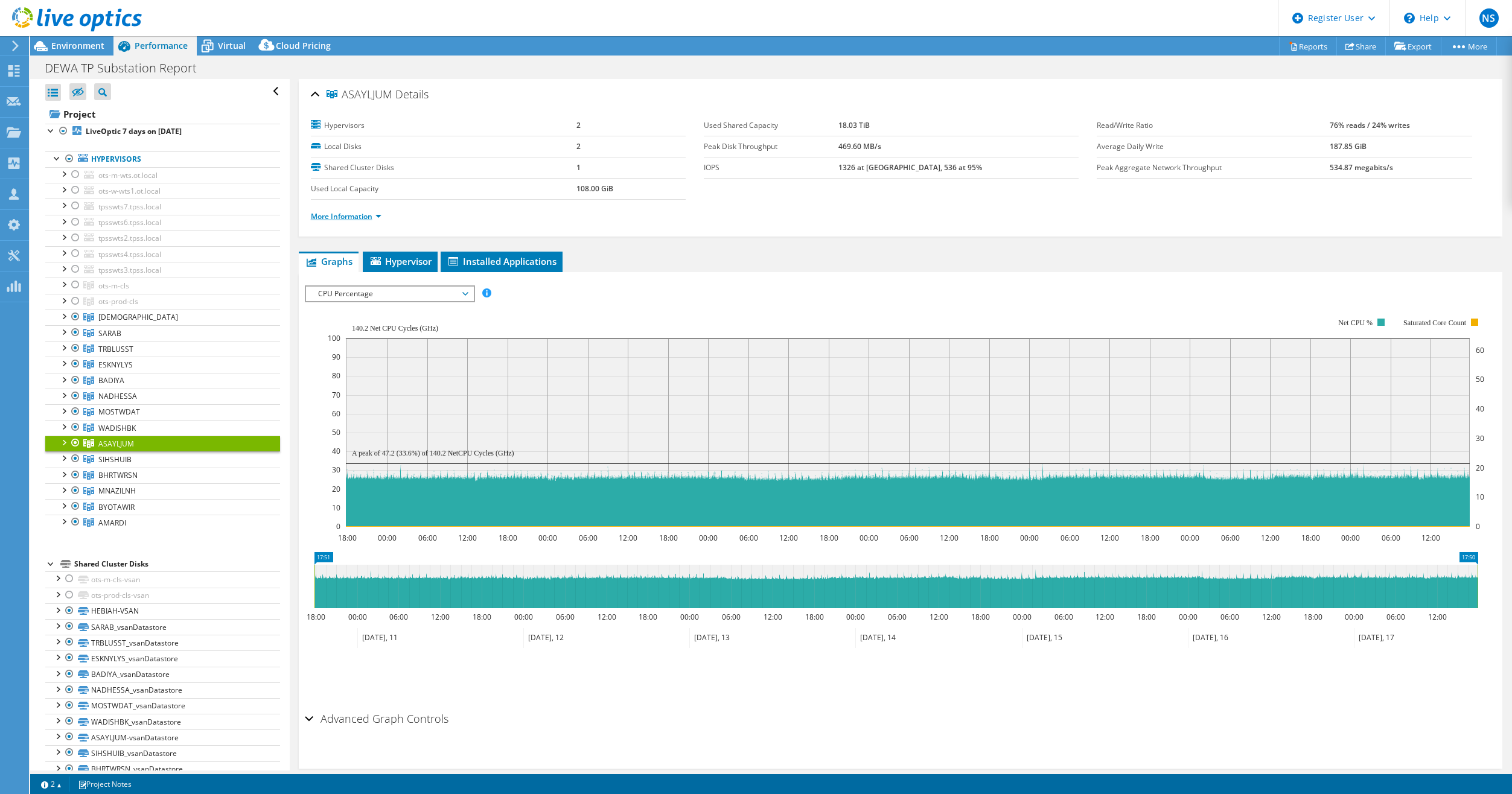
click at [372, 212] on link "More Information" at bounding box center [346, 216] width 71 height 10
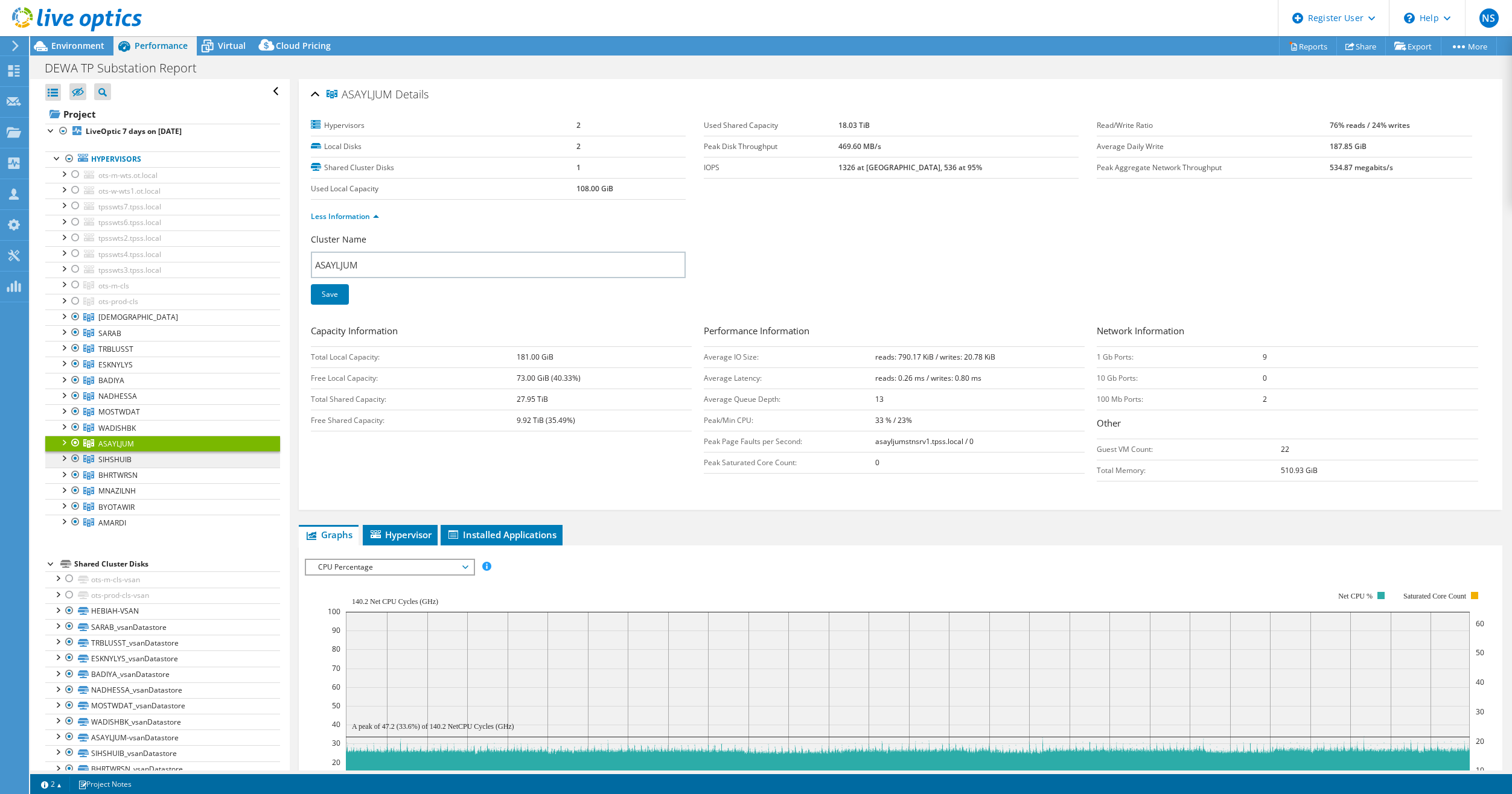
click at [196, 457] on link "SIHSHUIB" at bounding box center [162, 459] width 235 height 16
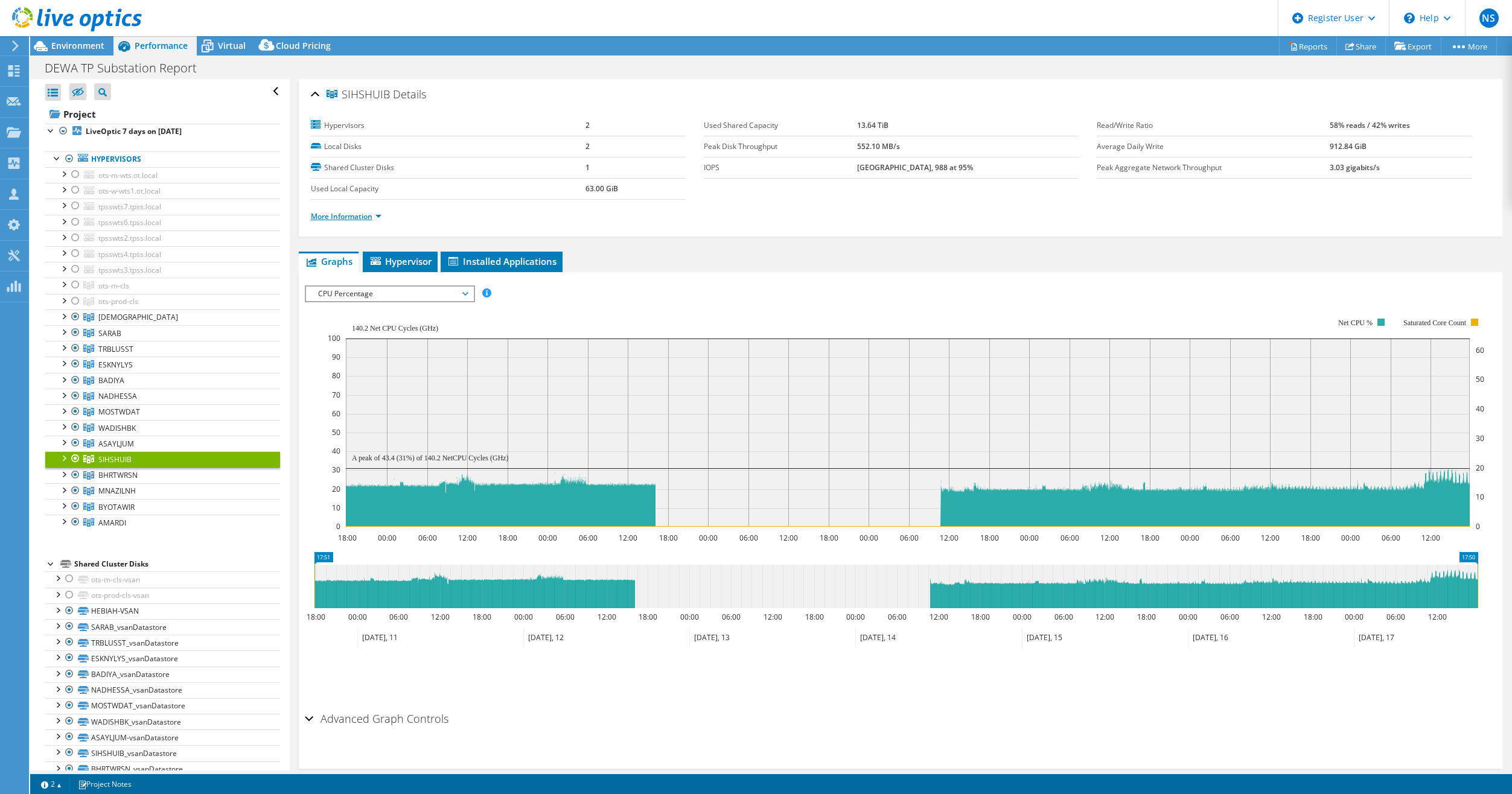
click at [341, 215] on link "More Information" at bounding box center [346, 216] width 71 height 10
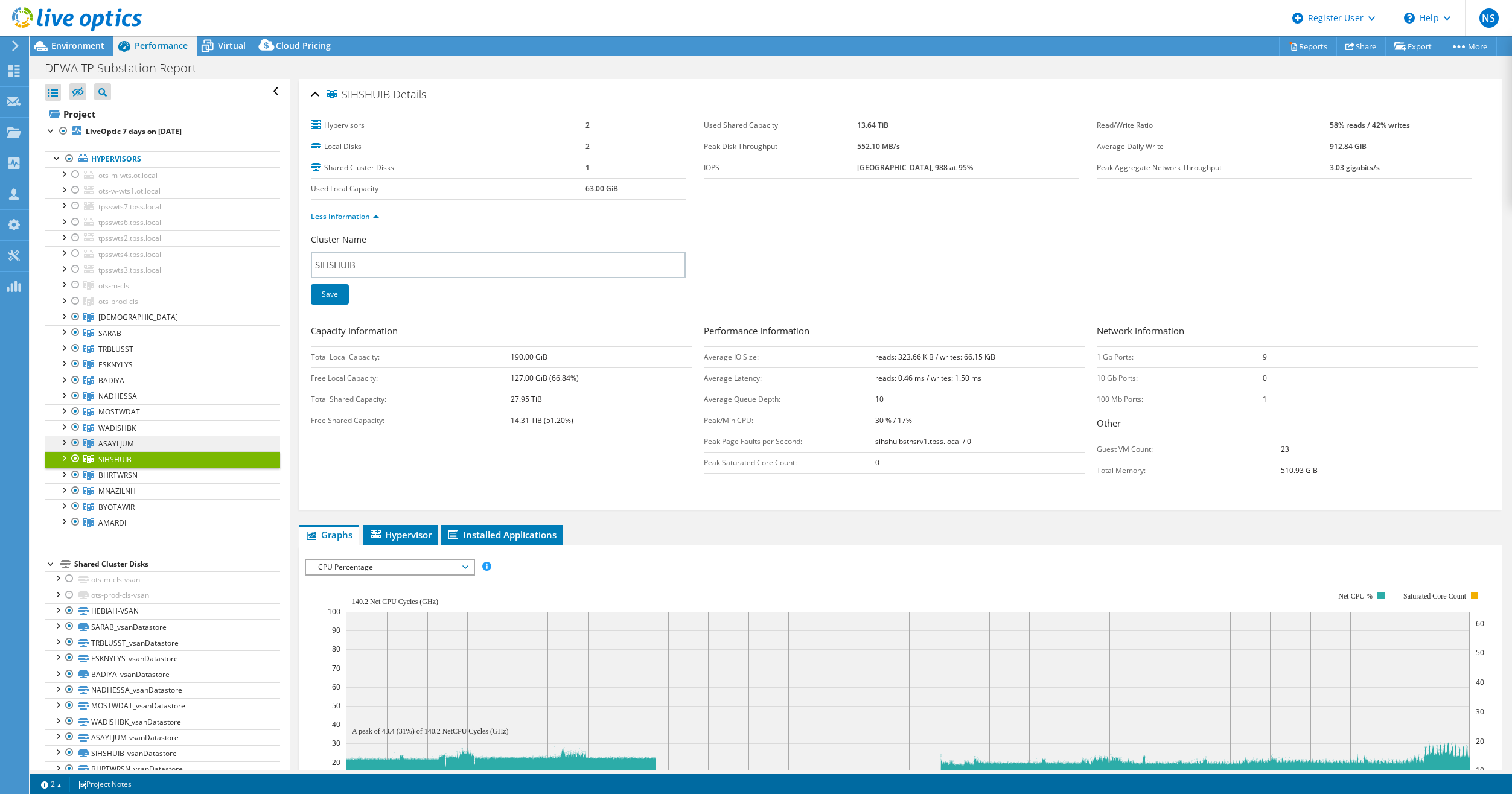
click at [199, 436] on link "ASAYLJUM" at bounding box center [162, 443] width 235 height 16
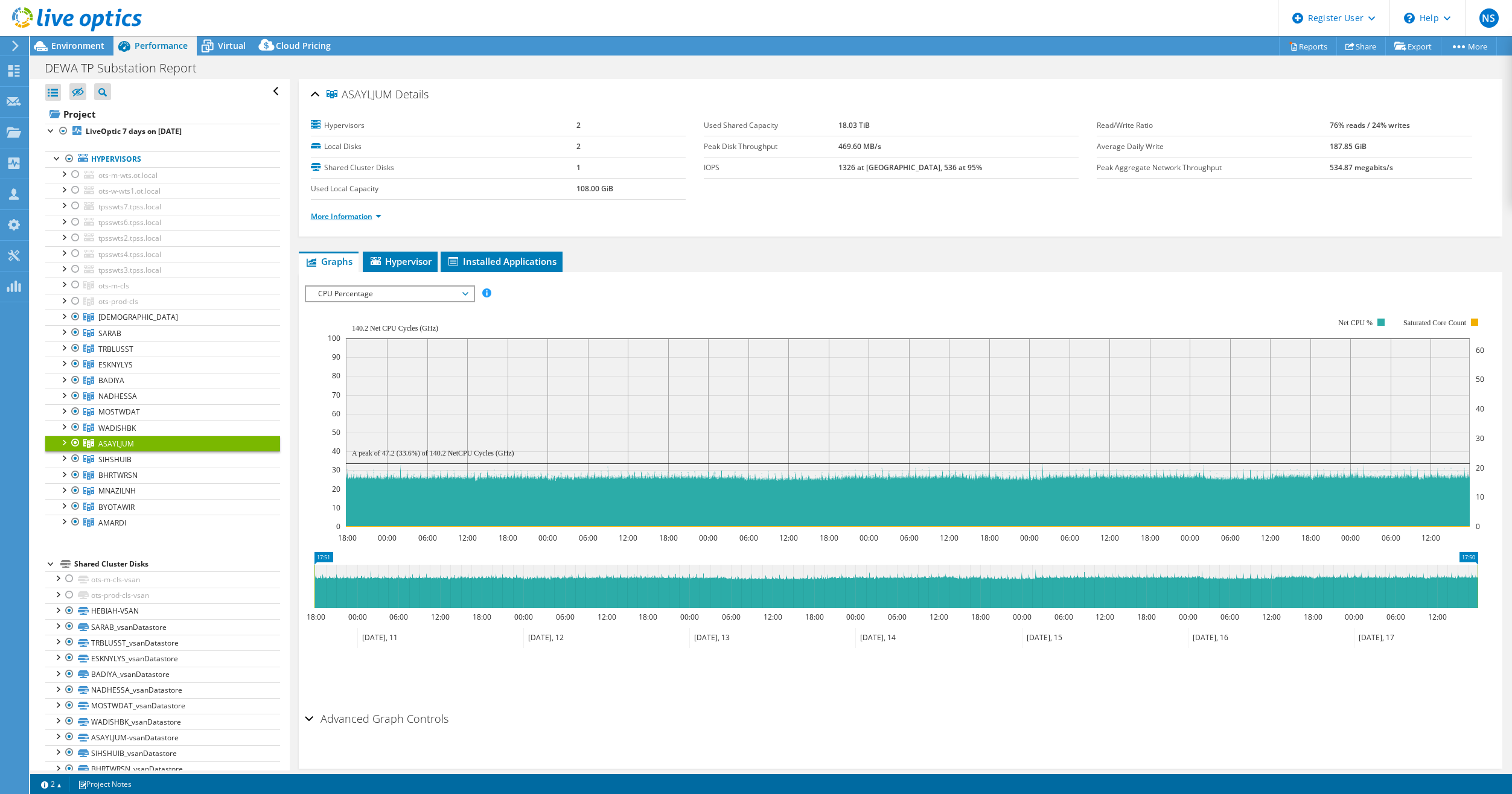
click at [342, 215] on link "More Information" at bounding box center [346, 216] width 71 height 10
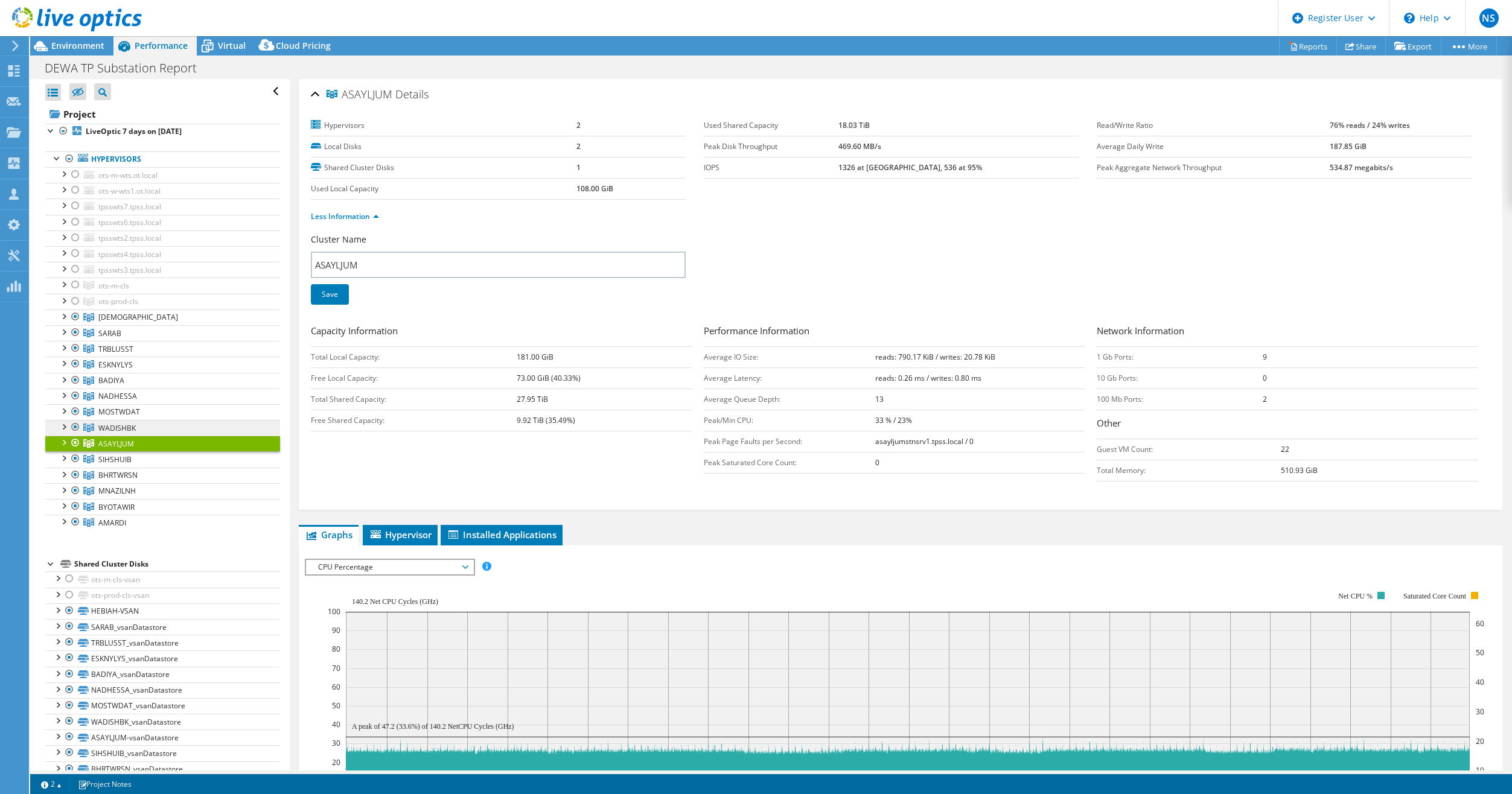
click at [198, 420] on link "WADISHBK" at bounding box center [162, 428] width 235 height 16
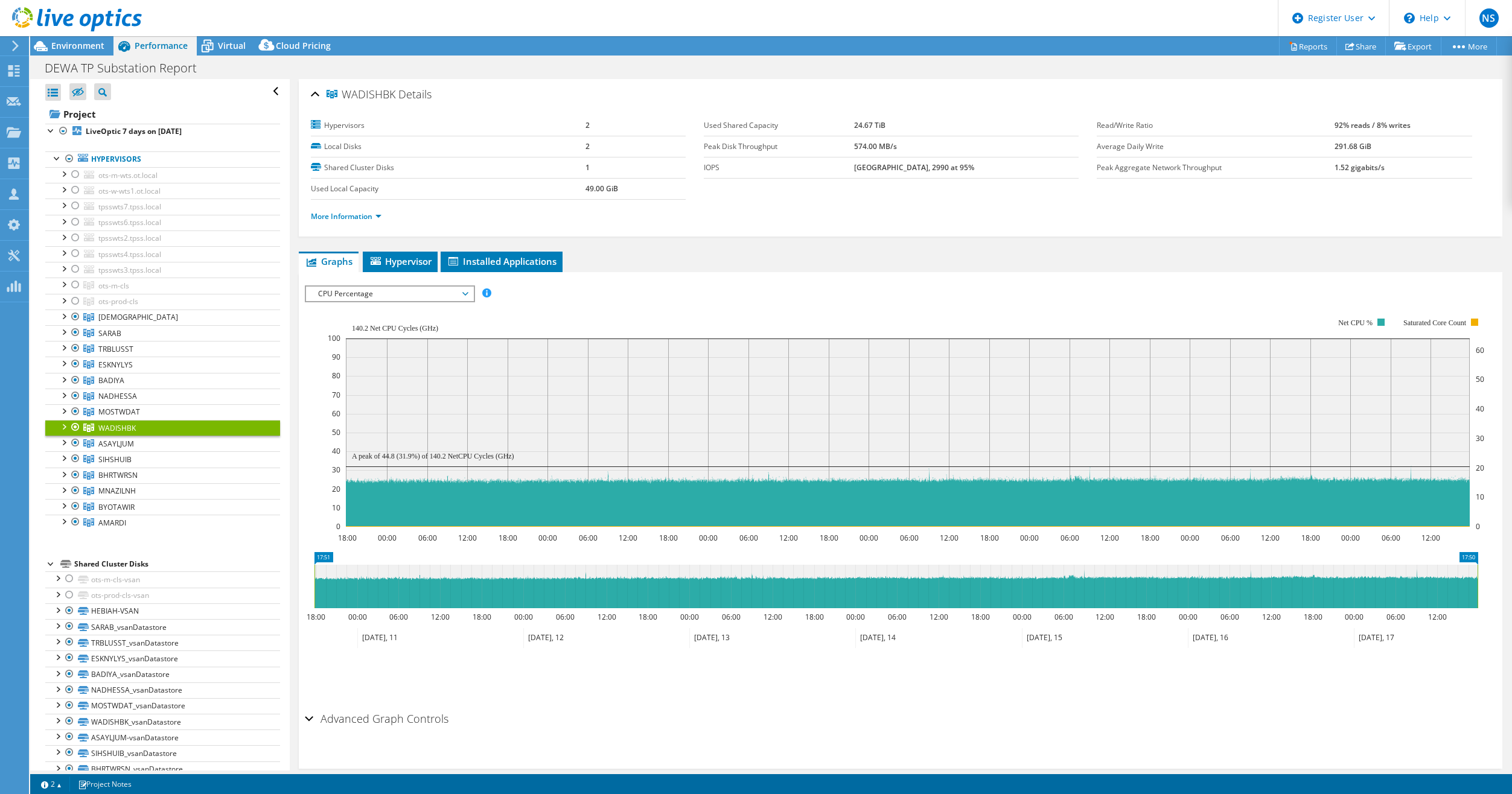
click at [365, 294] on span "CPU Percentage" at bounding box center [389, 294] width 155 height 15
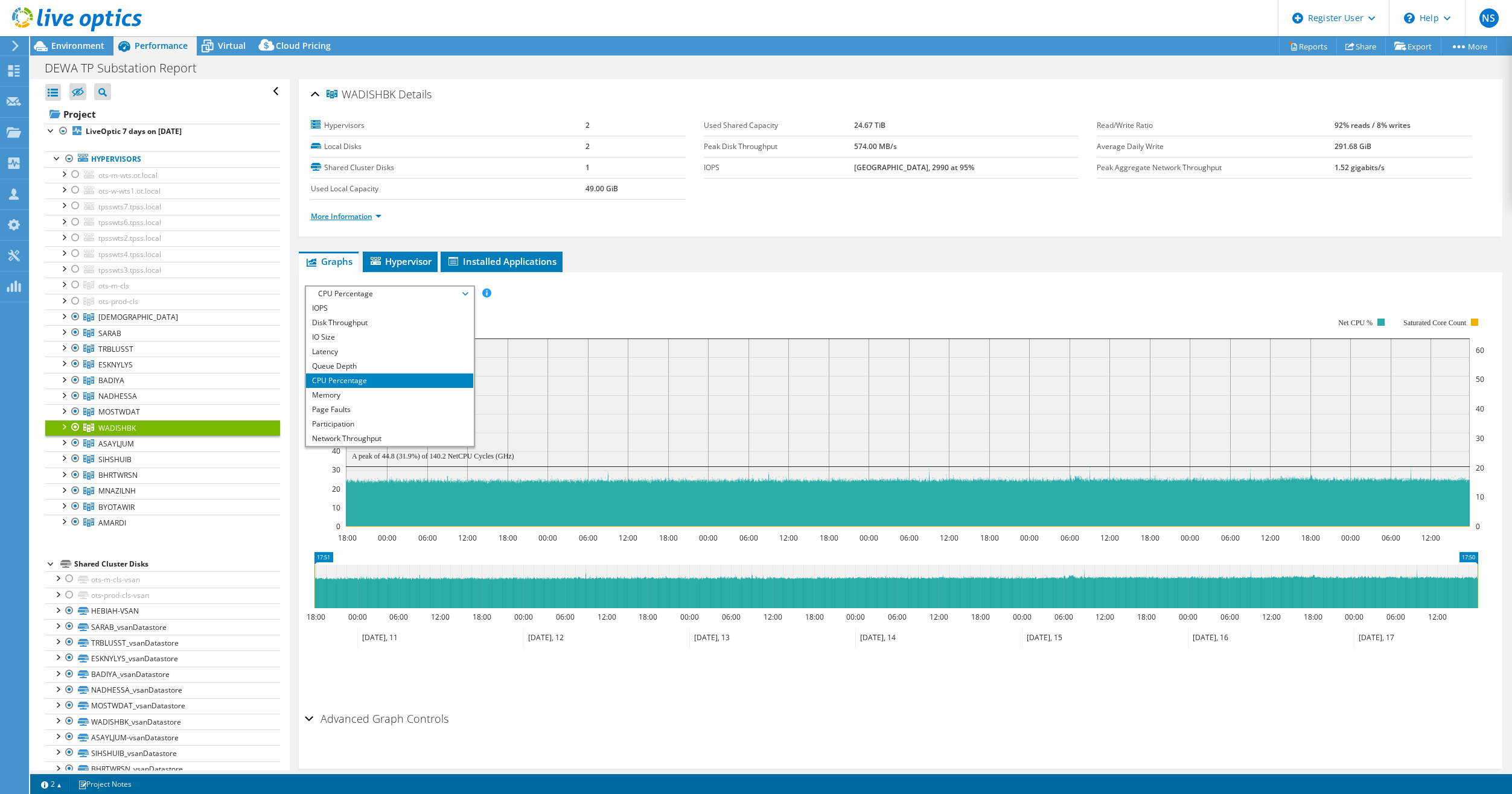
click at [348, 220] on link "More Information" at bounding box center [346, 216] width 71 height 10
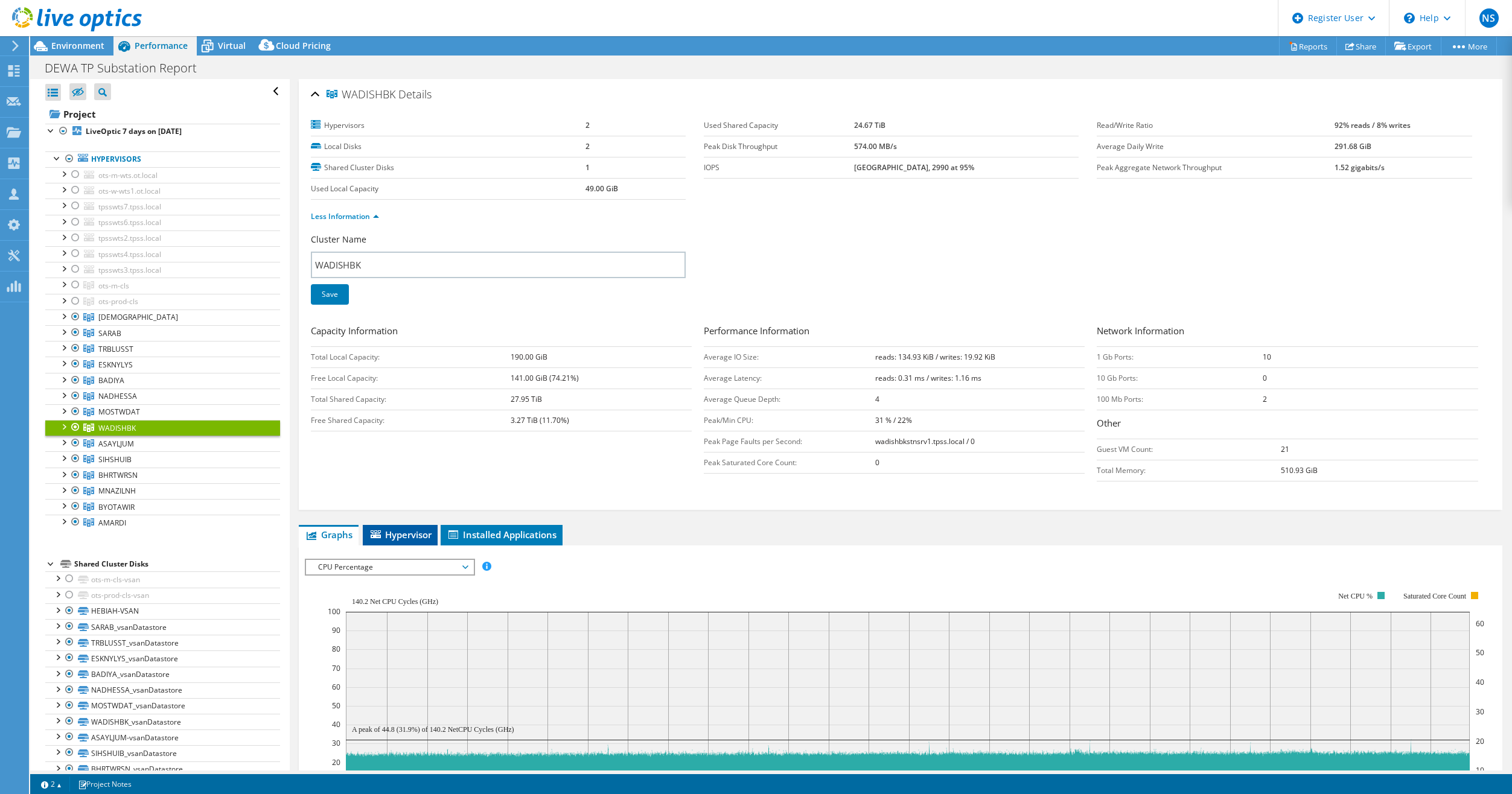
click at [404, 535] on span "Hypervisor" at bounding box center [399, 535] width 63 height 12
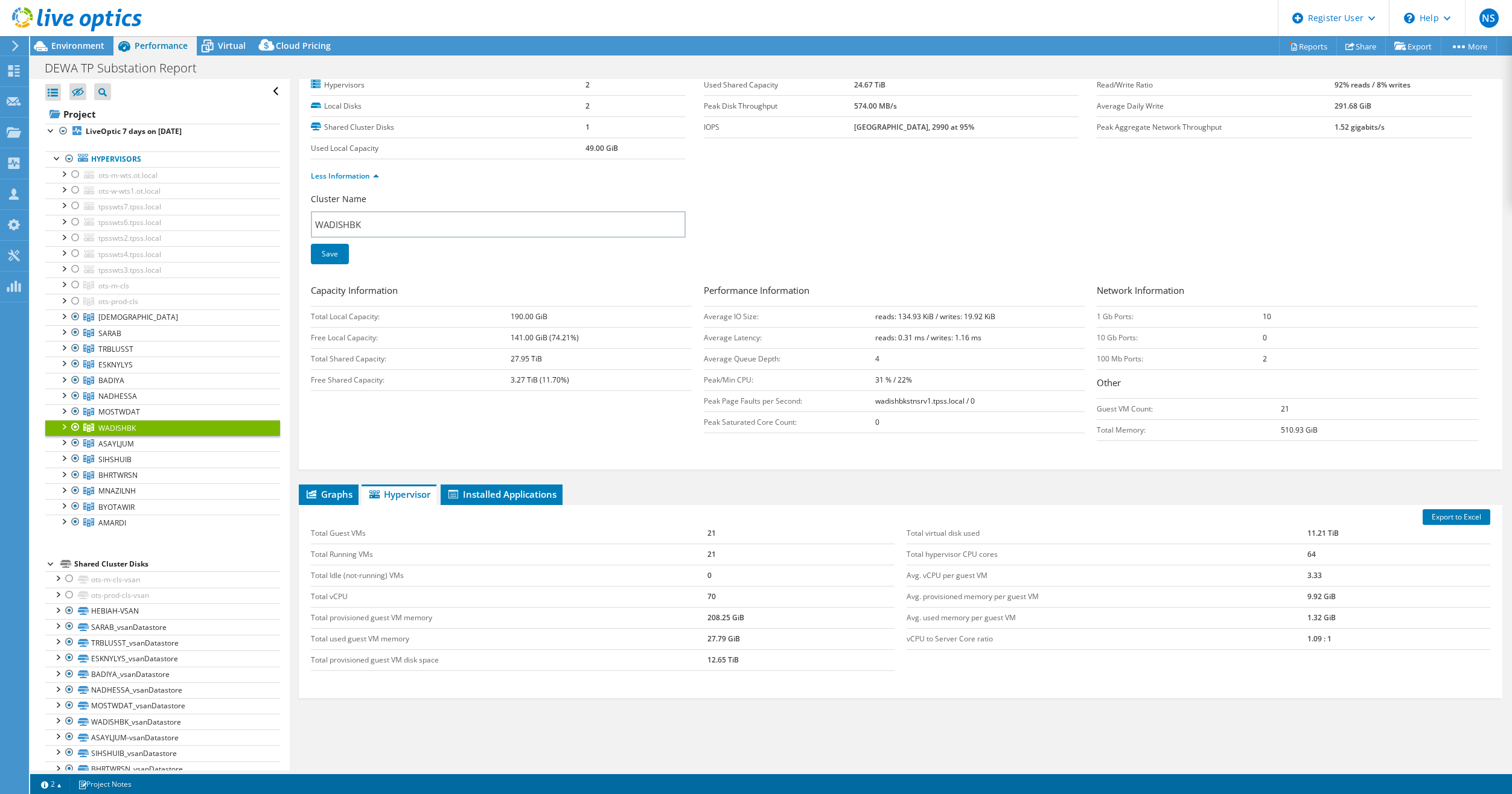
scroll to position [78, 0]
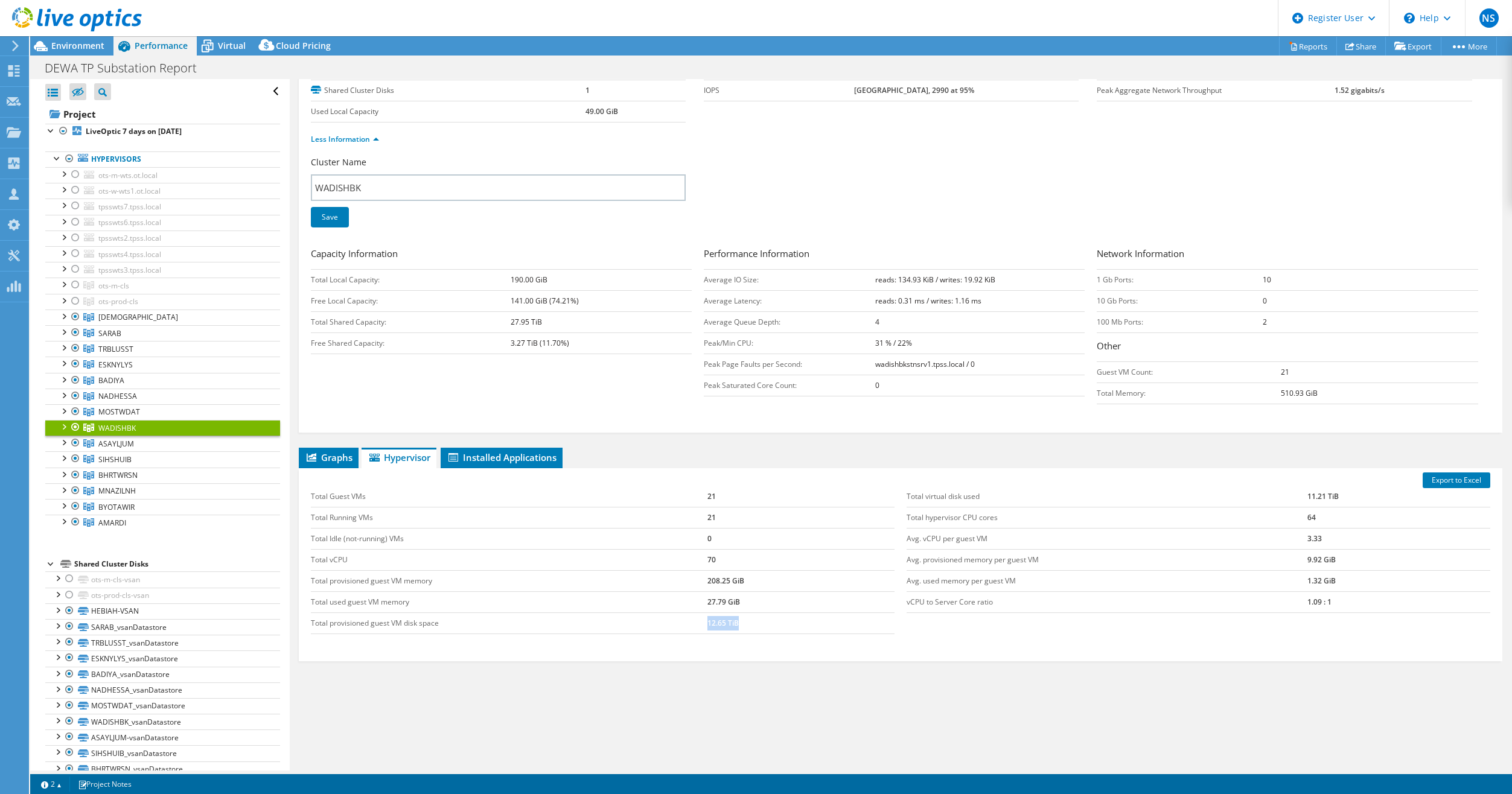
drag, startPoint x: 739, startPoint y: 623, endPoint x: 700, endPoint y: 630, distance: 39.6
click at [700, 630] on tr "Total provisioned guest VM disk space 12.65 TiB" at bounding box center [603, 623] width 584 height 21
drag, startPoint x: 700, startPoint y: 630, endPoint x: 689, endPoint y: 656, distance: 28.2
click at [689, 656] on div "Export to Excel Total Guest VMs 21 Total Running VMs 21 Total Idle (not-running…" at bounding box center [900, 565] width 1203 height 193
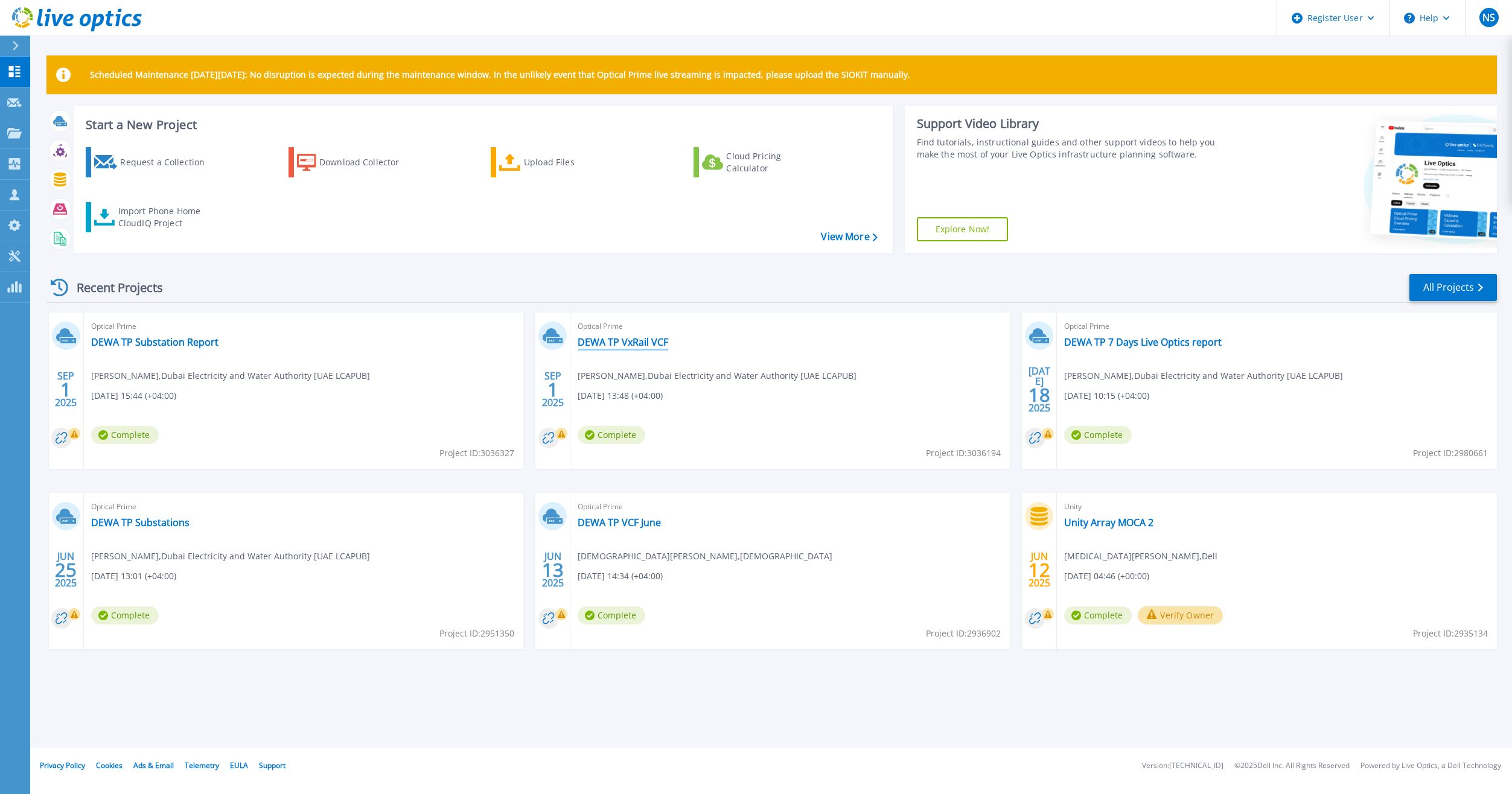
click at [650, 342] on link "DEWA TP VxRail VCF" at bounding box center [623, 342] width 91 height 12
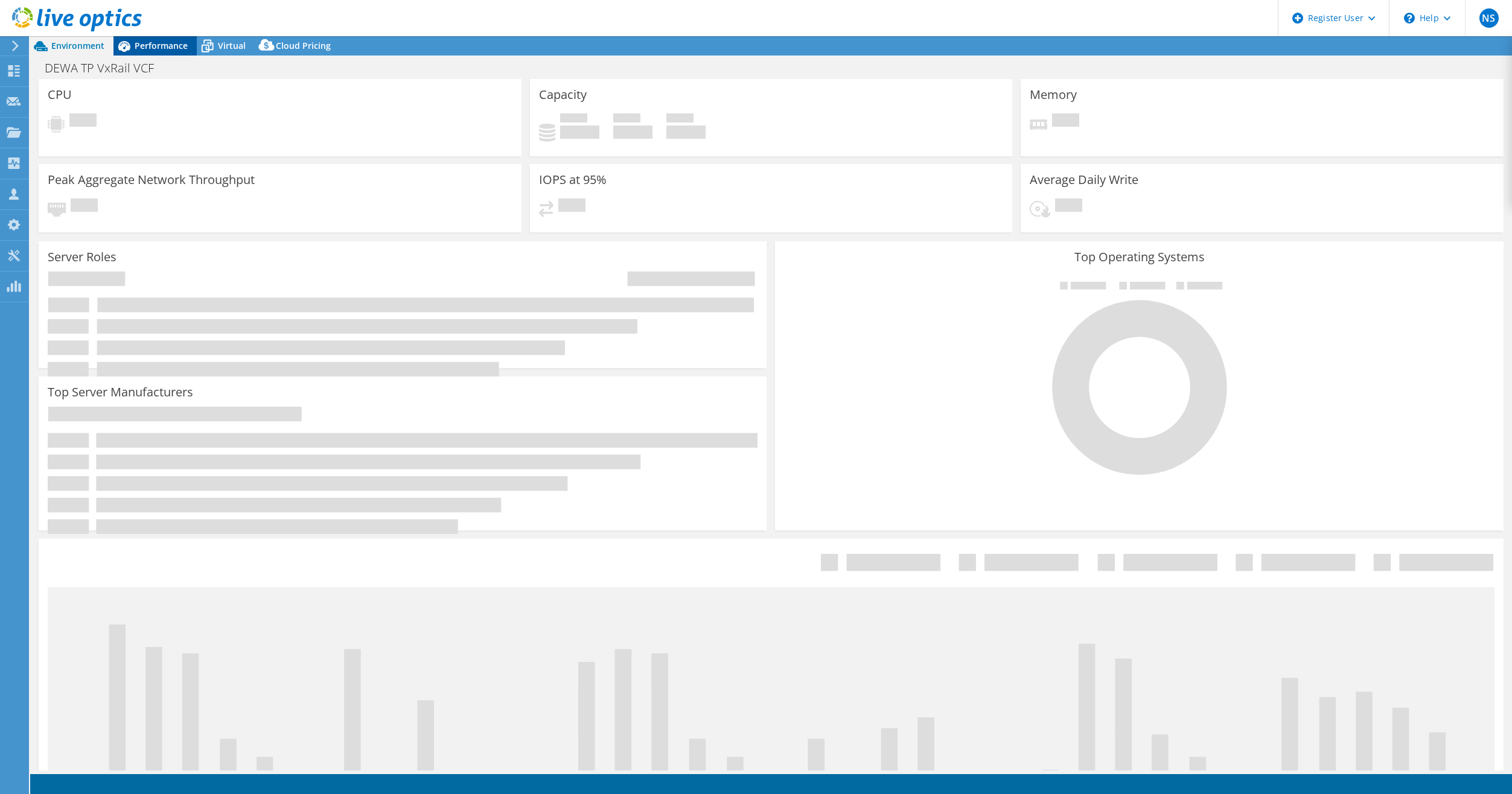
select select "USD"
select select "EULondon"
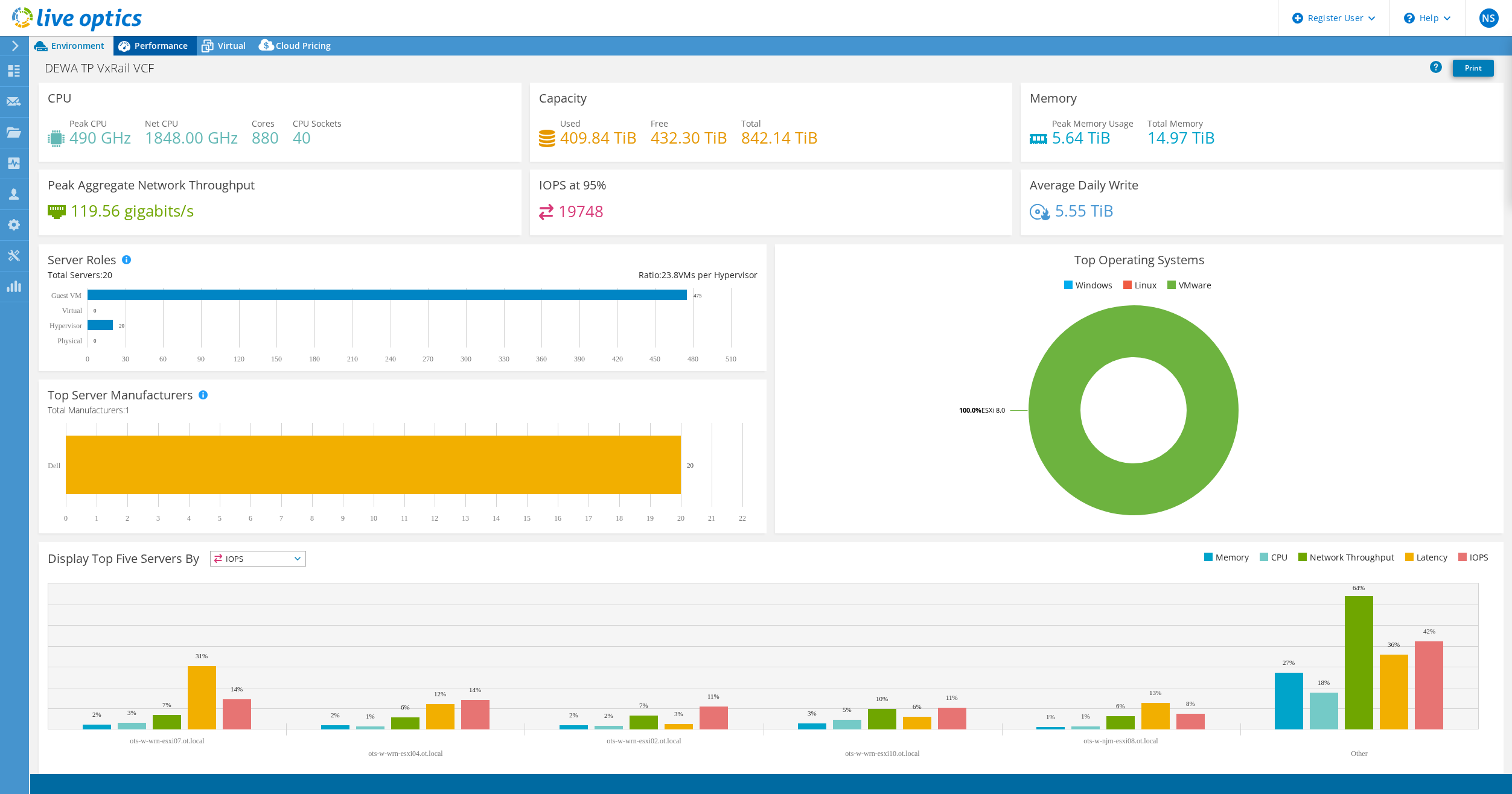
click at [149, 44] on span "Performance" at bounding box center [160, 46] width 53 height 12
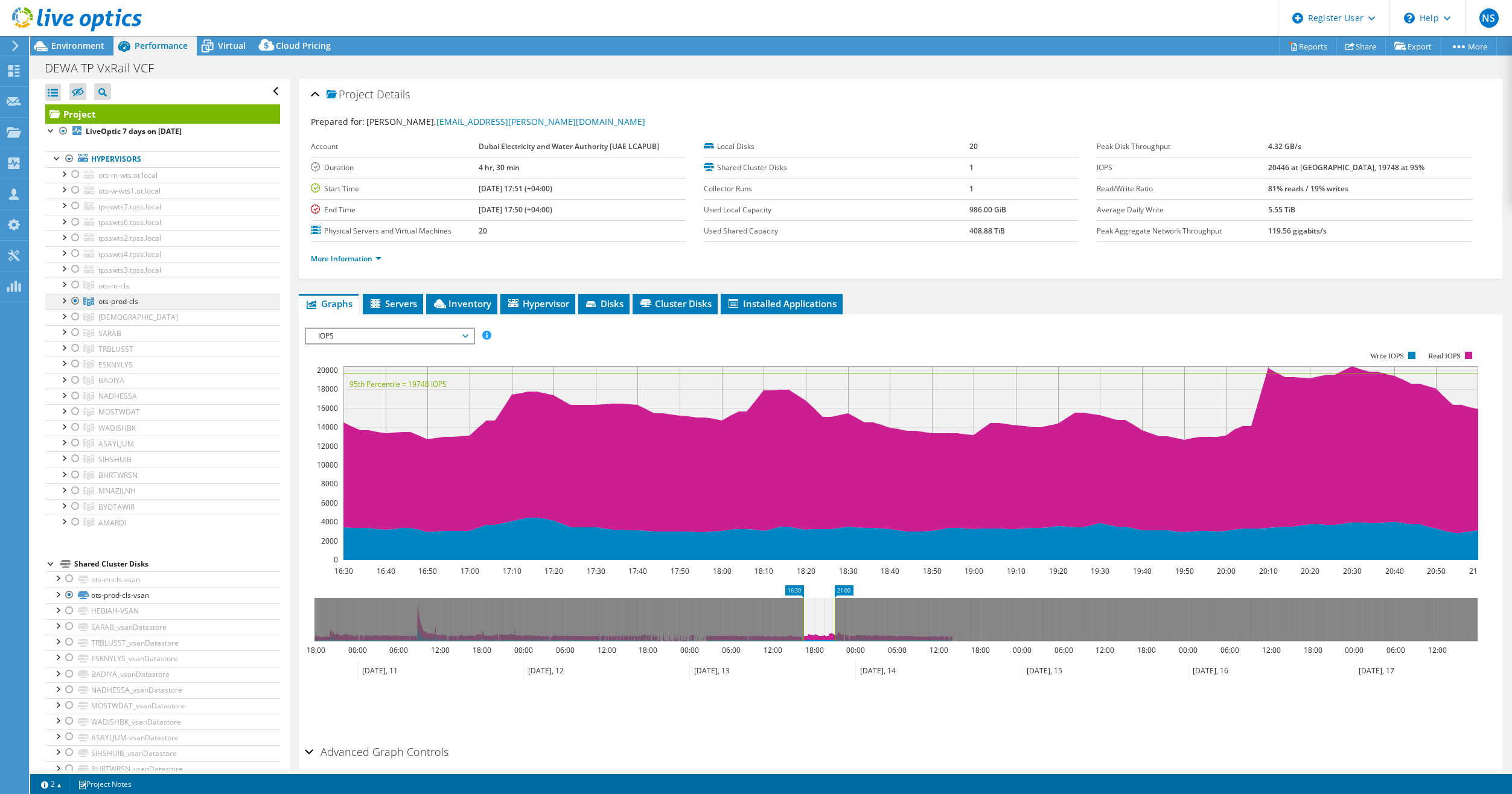
click at [159, 308] on link "ots-prod-cls" at bounding box center [162, 302] width 235 height 16
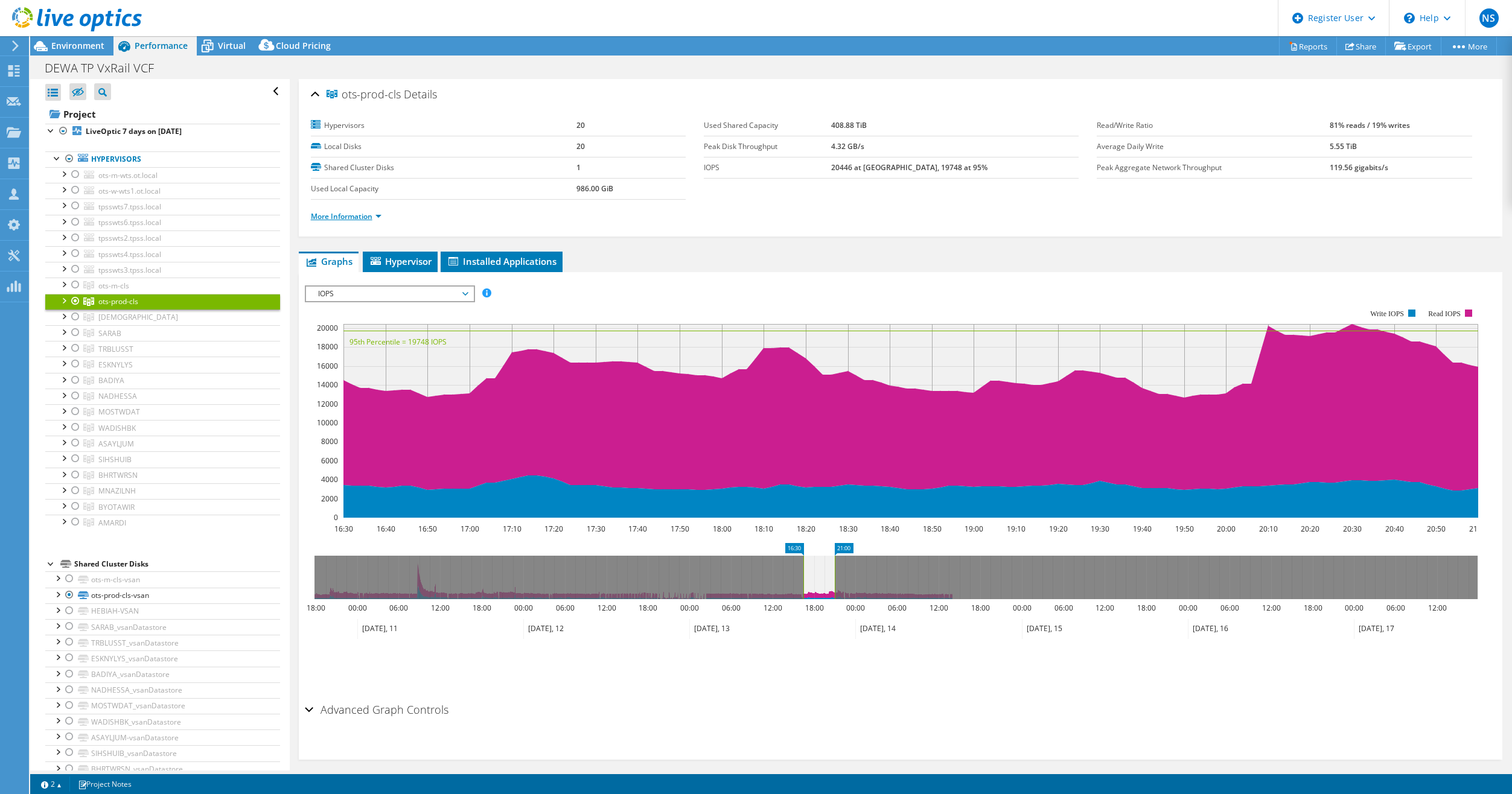
click at [359, 215] on link "More Information" at bounding box center [346, 216] width 71 height 10
